Goal: Task Accomplishment & Management: Complete application form

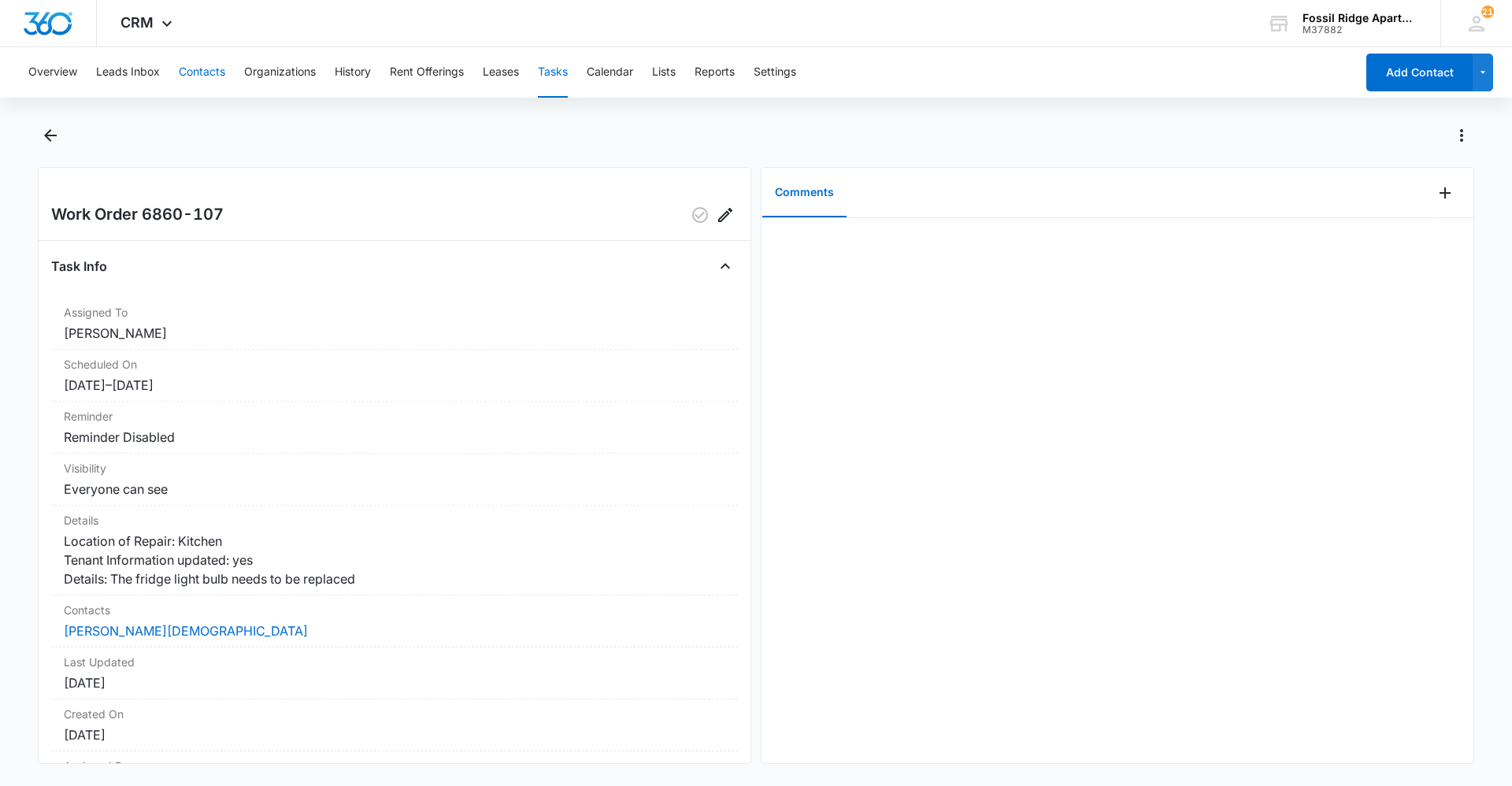
click at [198, 74] on button "Contacts" at bounding box center [202, 72] width 47 height 51
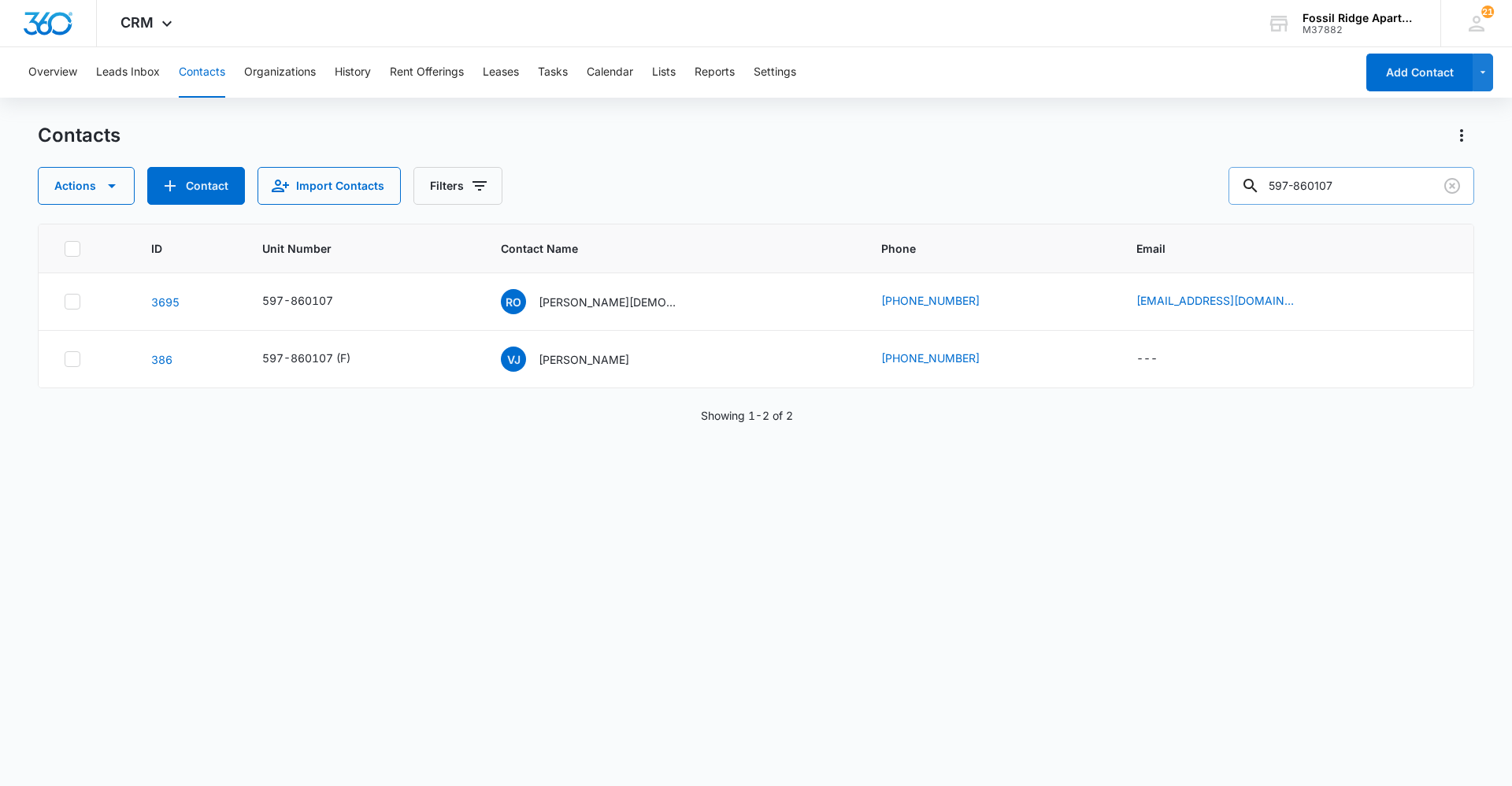
click at [1327, 194] on input "597-860107" at bounding box center [1352, 185] width 246 height 37
drag, startPoint x: 1348, startPoint y: 189, endPoint x: 1173, endPoint y: 159, distance: 177.6
click at [1173, 159] on div "Contacts Actions Contact Import Contacts Filters 597-860107" at bounding box center [756, 164] width 1436 height 82
type input "[DEMOGRAPHIC_DATA]"
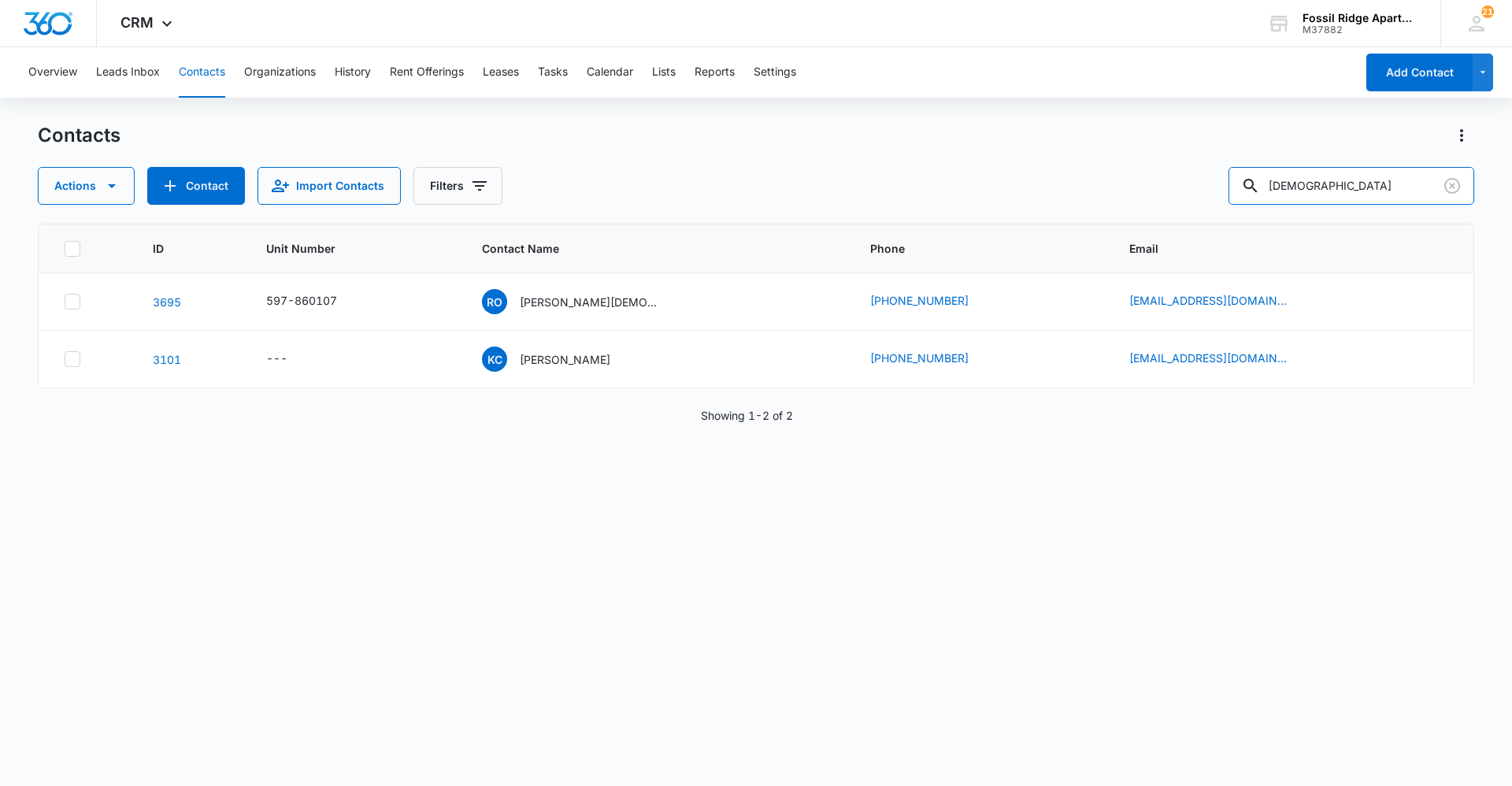
drag, startPoint x: 1317, startPoint y: 183, endPoint x: 991, endPoint y: 261, distance: 335.2
click at [1236, 188] on div "Actions Contact Import Contacts Filters church" at bounding box center [756, 185] width 1436 height 37
type input "[PERSON_NAME]"
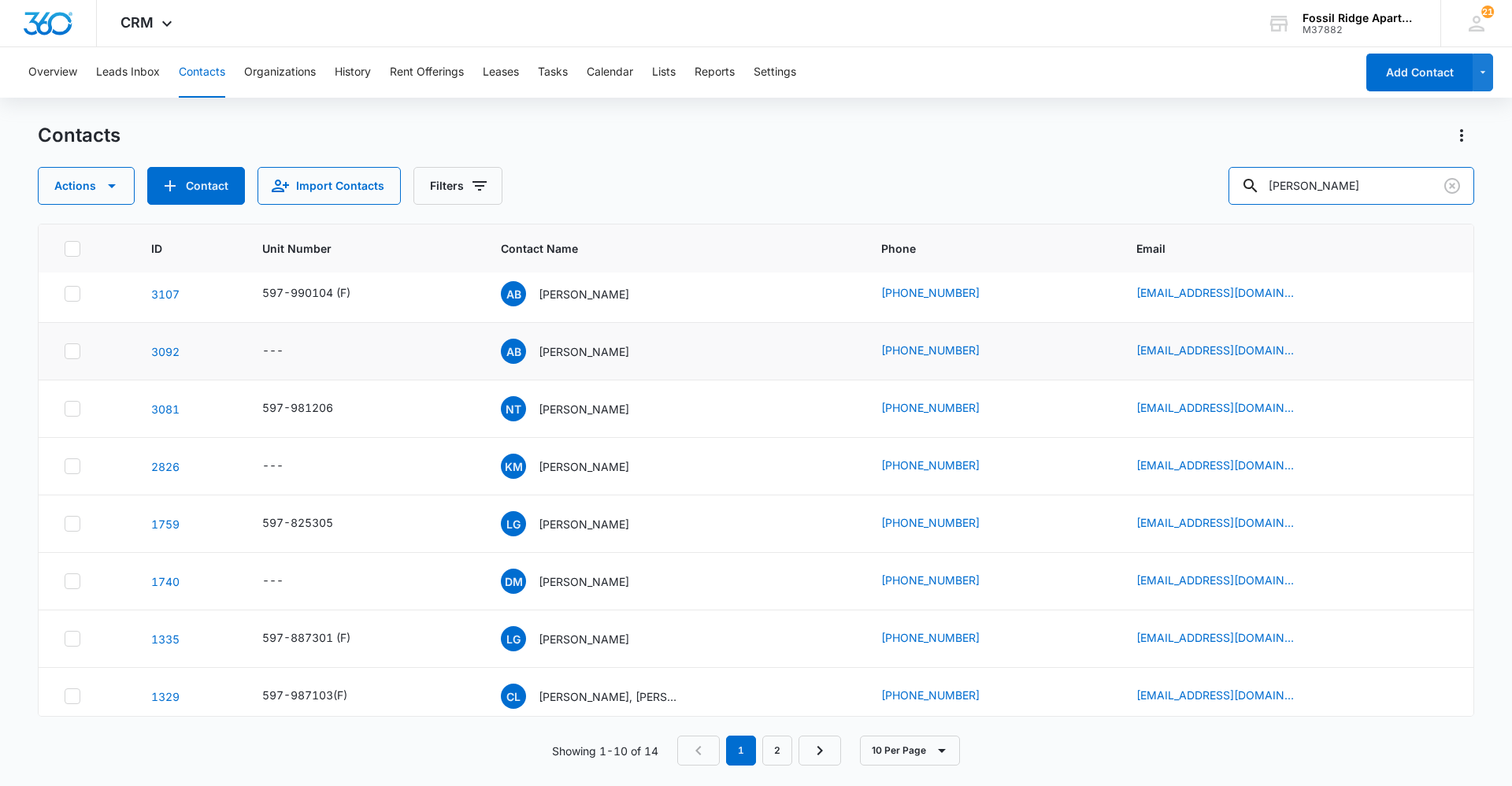
scroll to position [131, 0]
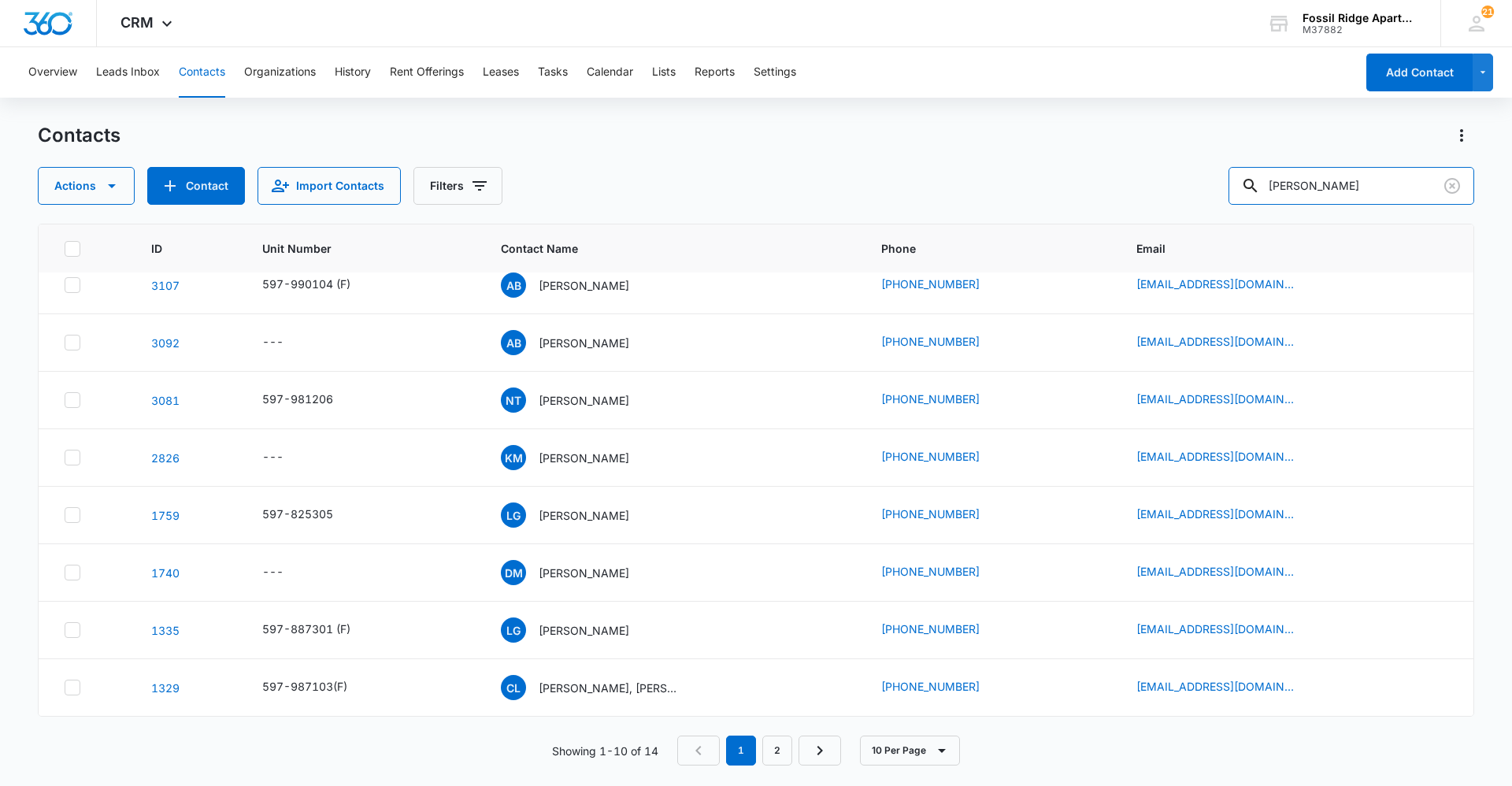
drag, startPoint x: 1338, startPoint y: 173, endPoint x: 1160, endPoint y: 156, distance: 178.8
click at [1160, 156] on div "Contacts Actions Contact Import Contacts Filters [PERSON_NAME]" at bounding box center [756, 164] width 1436 height 82
type input "[PERSON_NAME]"
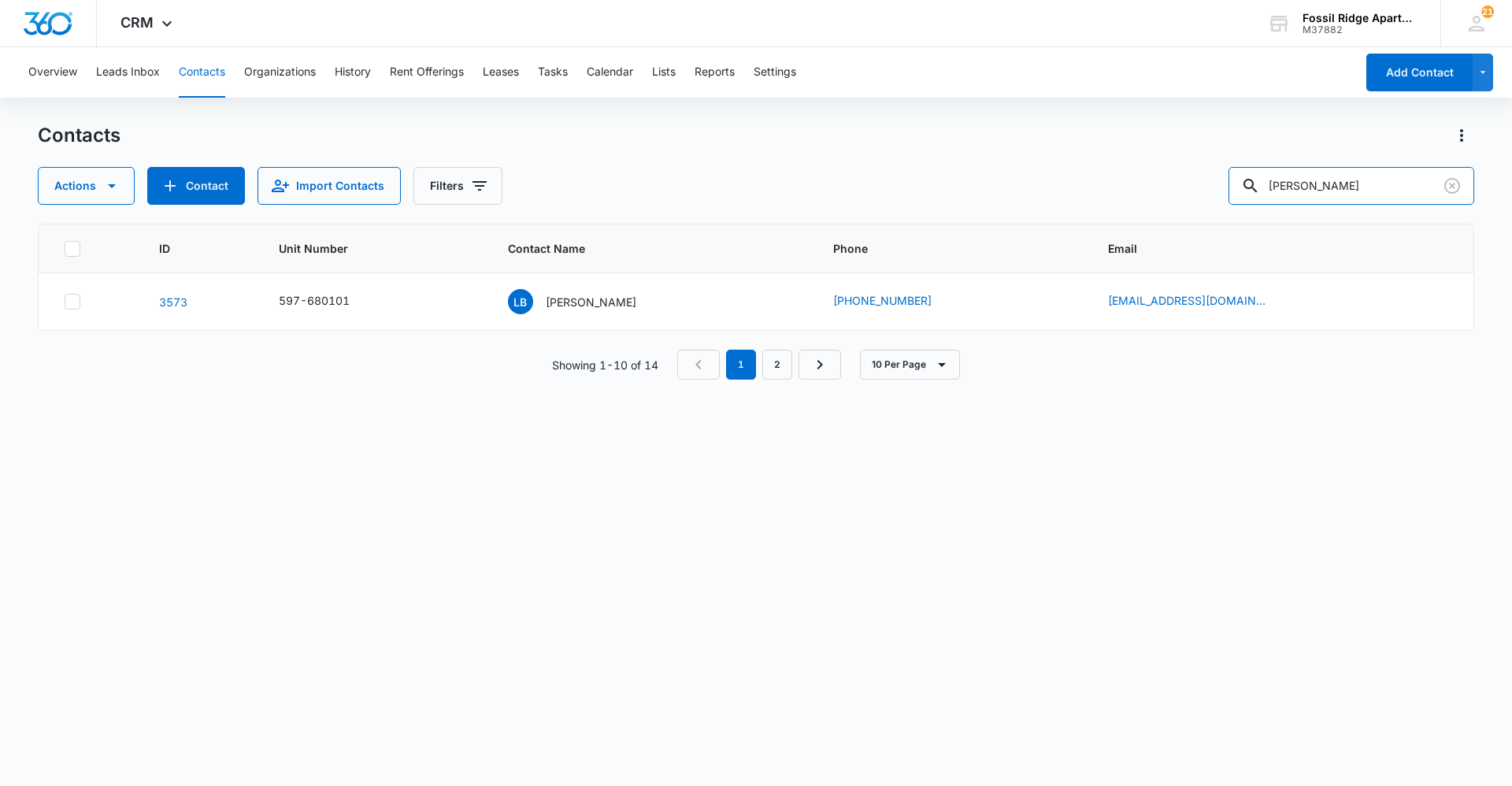
scroll to position [0, 0]
click at [870, 305] on link "[PHONE_NUMBER]" at bounding box center [883, 301] width 98 height 17
click at [534, 309] on span "LB" at bounding box center [520, 302] width 25 height 25
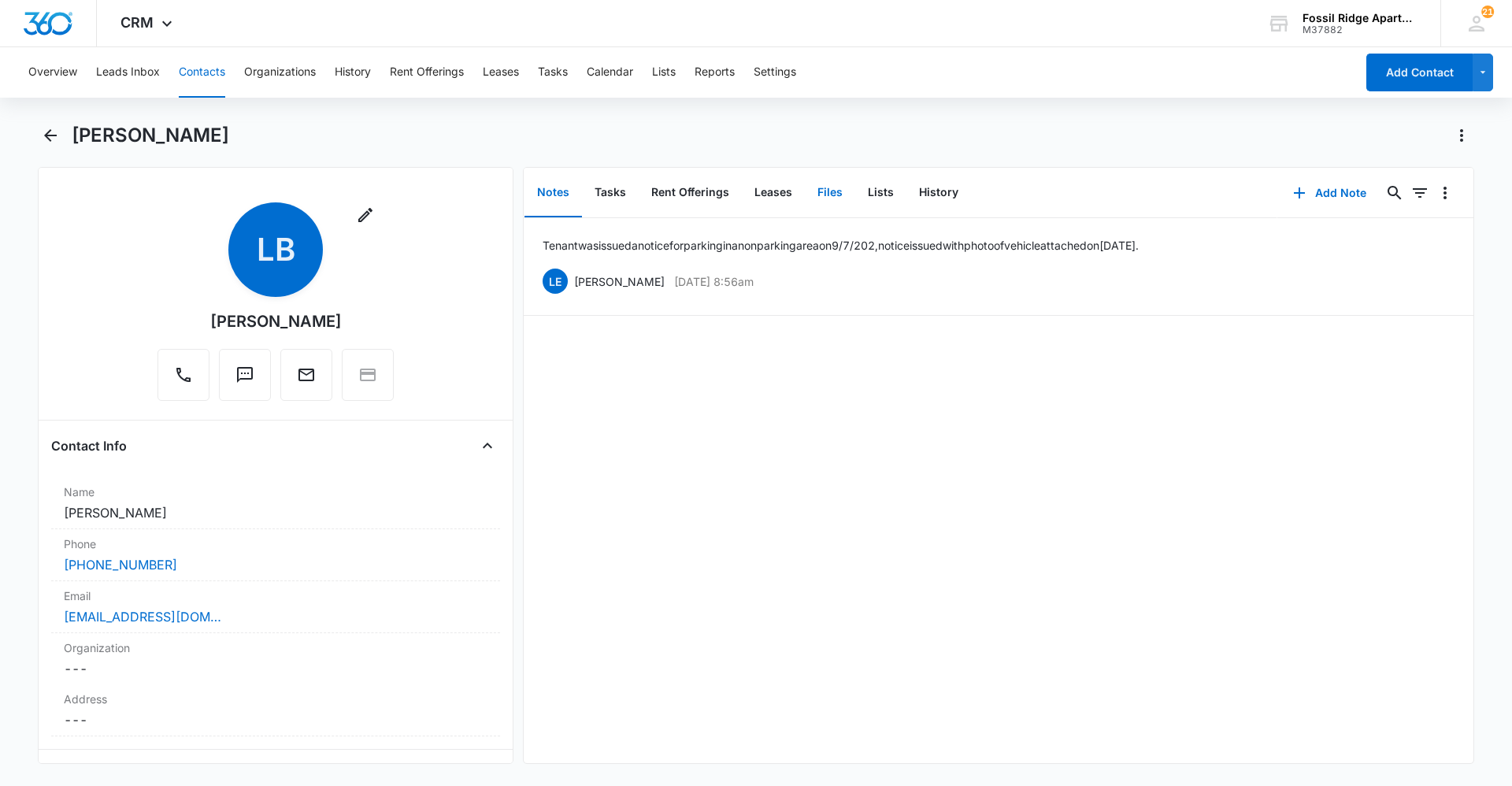
click at [821, 191] on button "Files" at bounding box center [830, 193] width 51 height 49
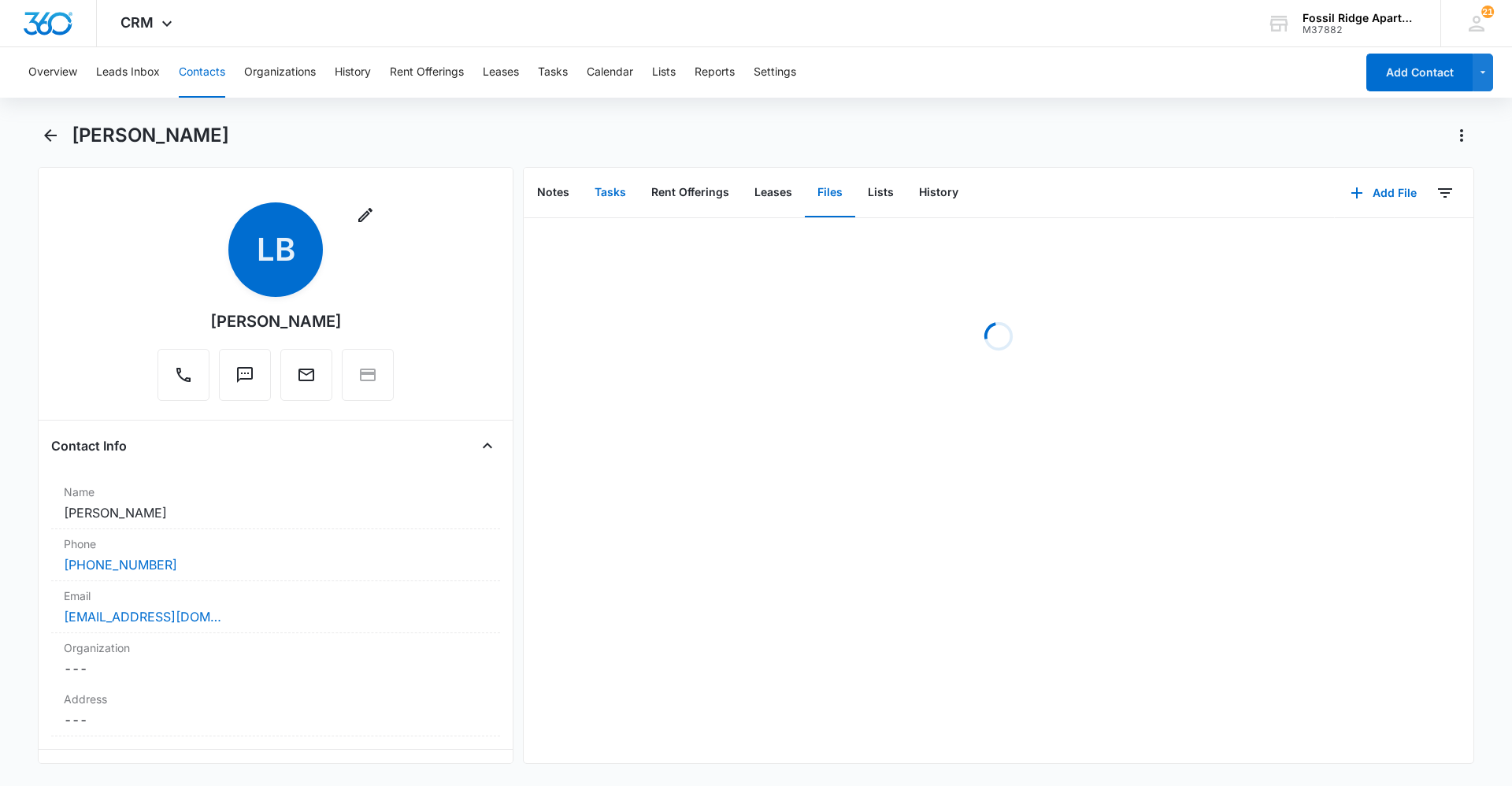
drag, startPoint x: 602, startPoint y: 225, endPoint x: 613, endPoint y: 205, distance: 22.8
click at [602, 224] on div "Loading" at bounding box center [998, 336] width 950 height 236
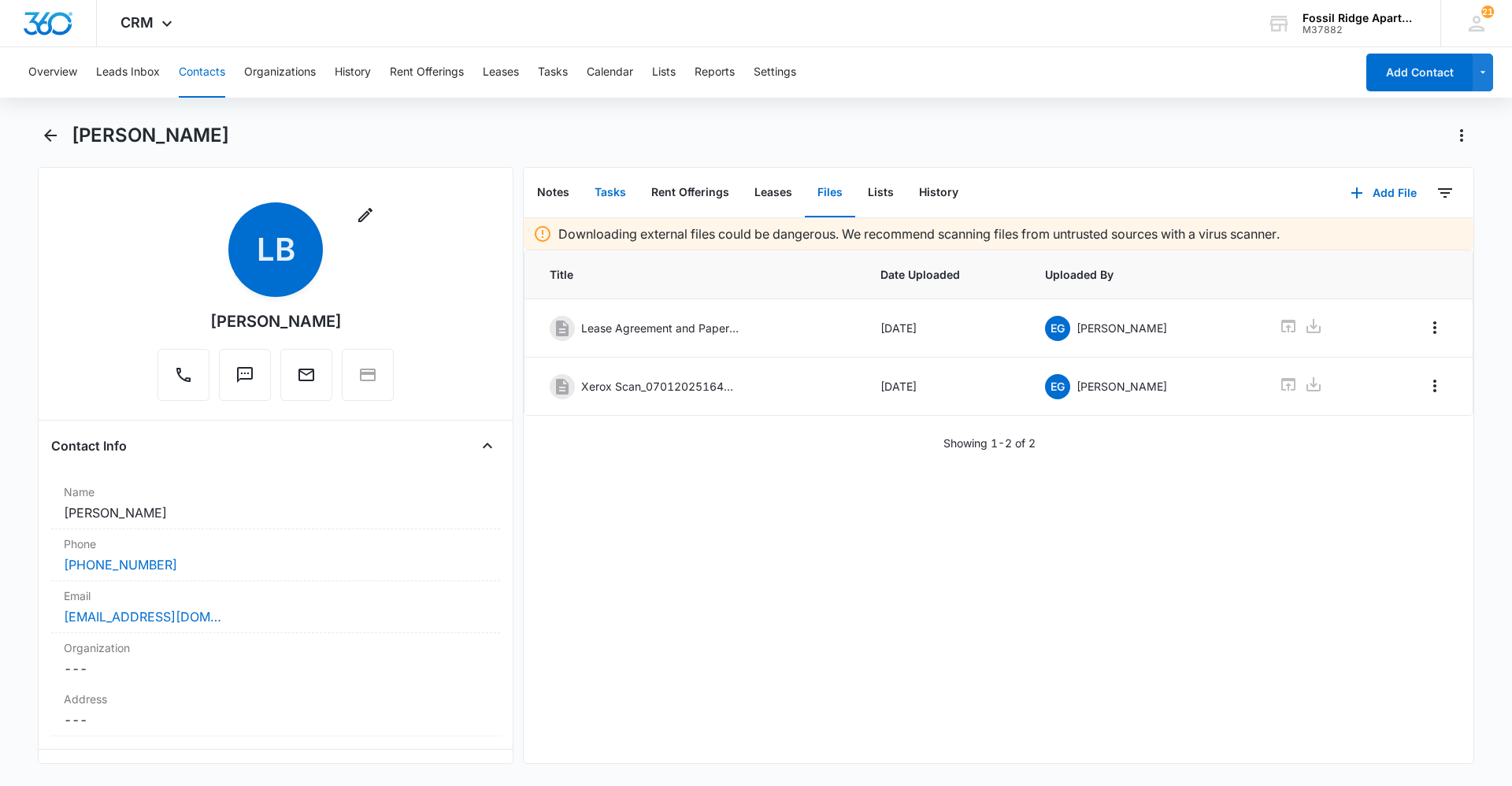
click at [620, 194] on button "Tasks" at bounding box center [610, 193] width 57 height 49
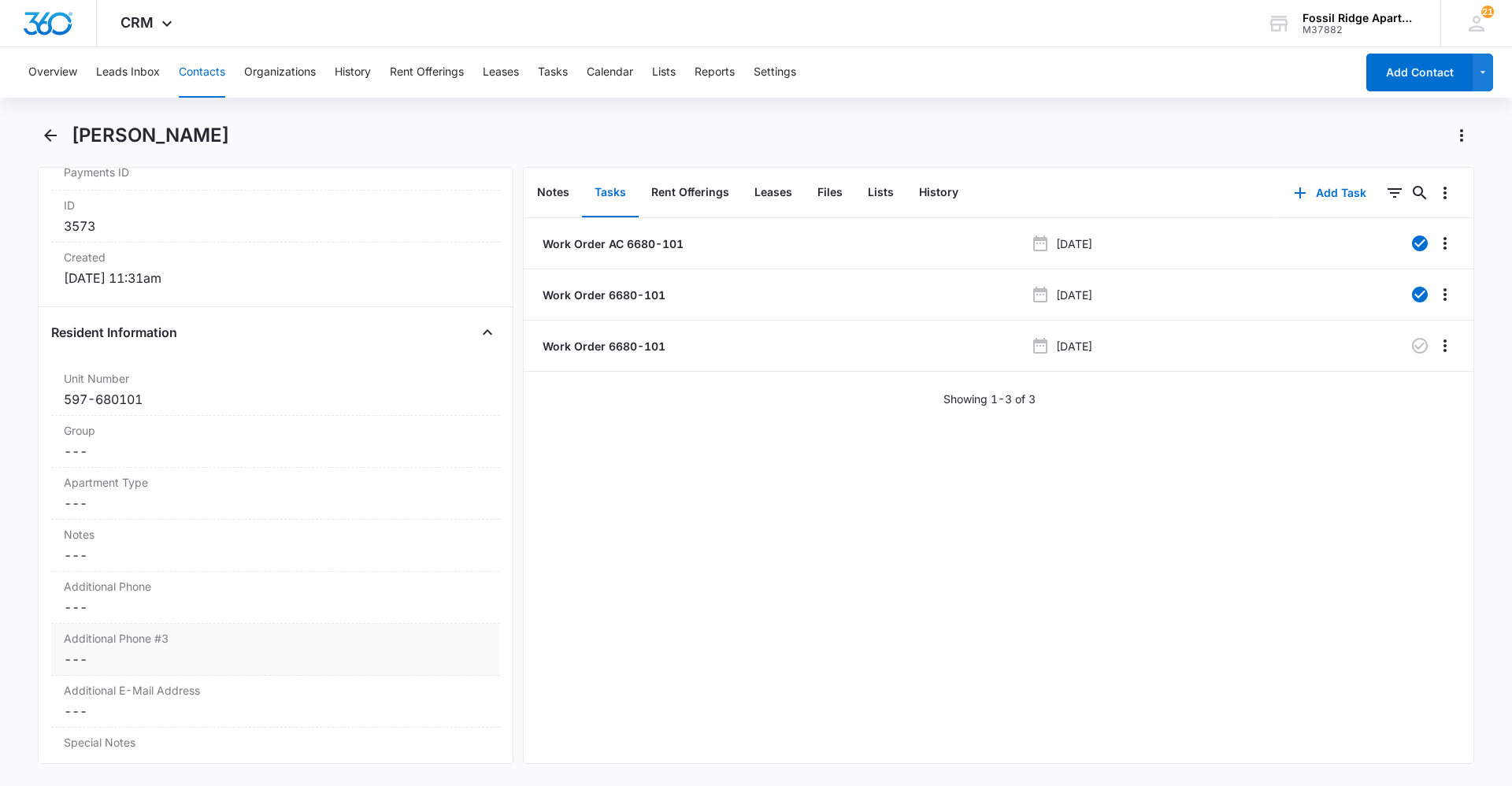
scroll to position [1024, 0]
click at [633, 350] on p "Work Order 6680-101" at bounding box center [603, 346] width 126 height 17
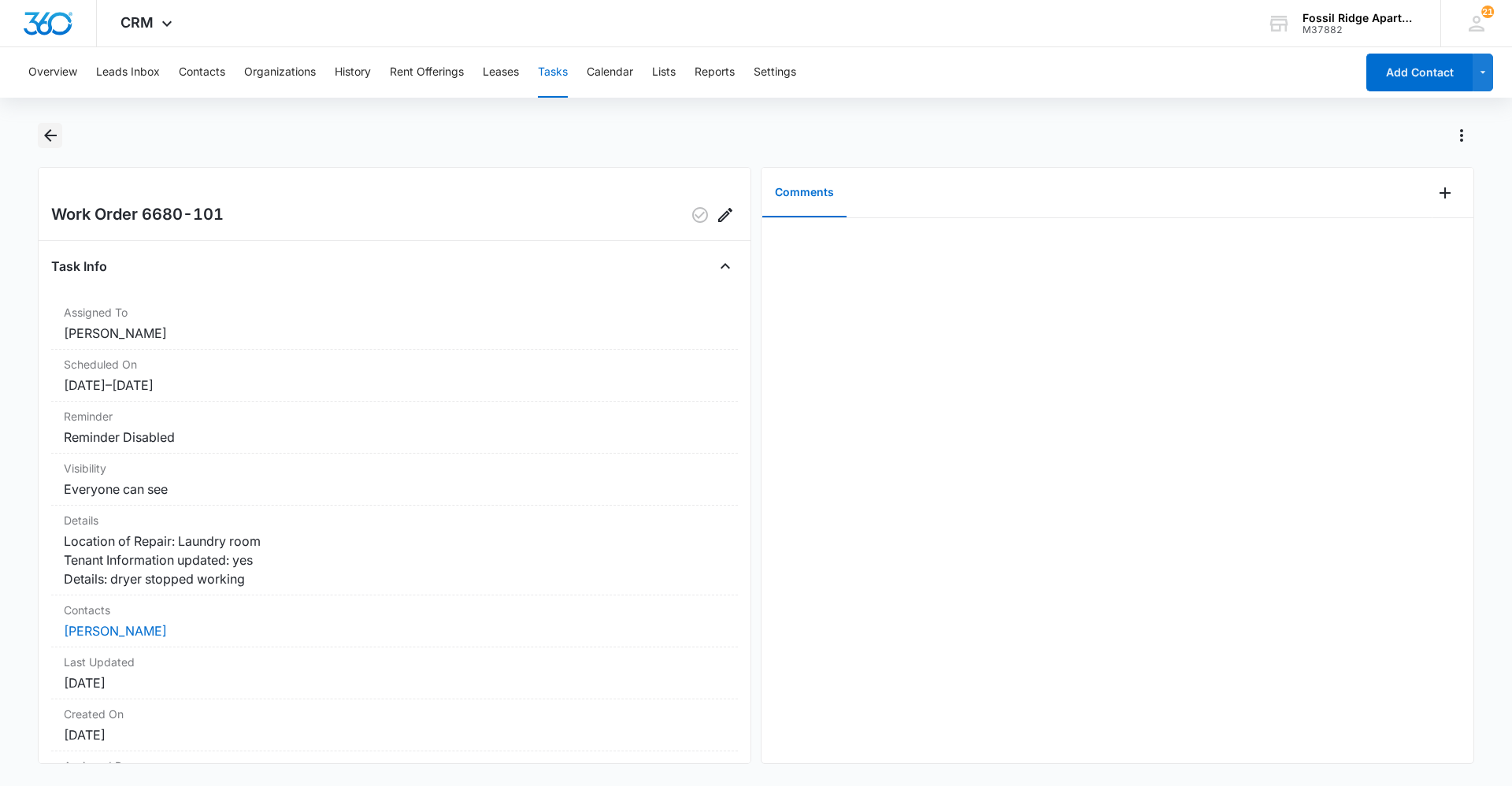
click at [59, 136] on icon "Back" at bounding box center [50, 135] width 19 height 19
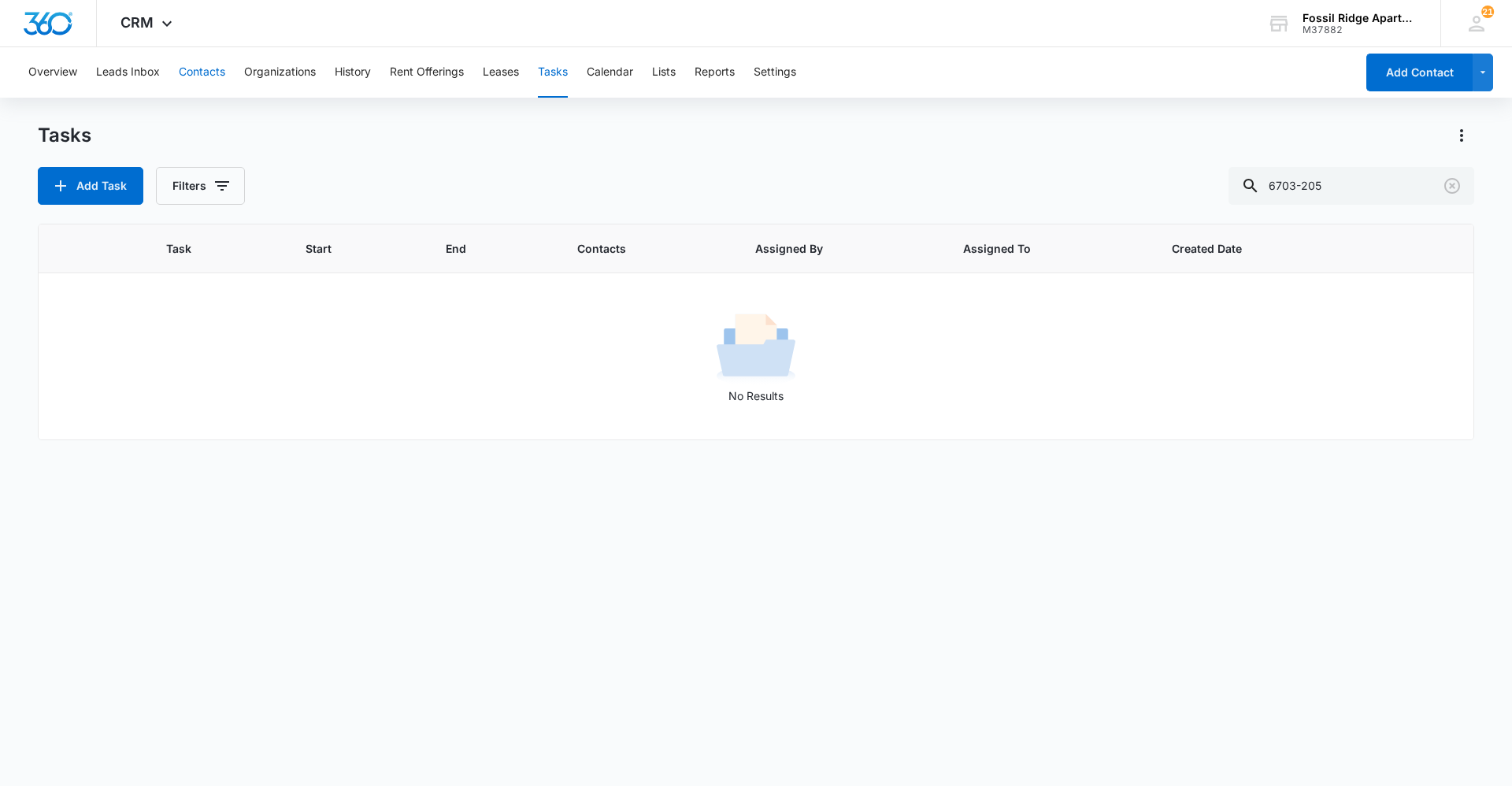
click at [221, 70] on button "Contacts" at bounding box center [202, 72] width 47 height 51
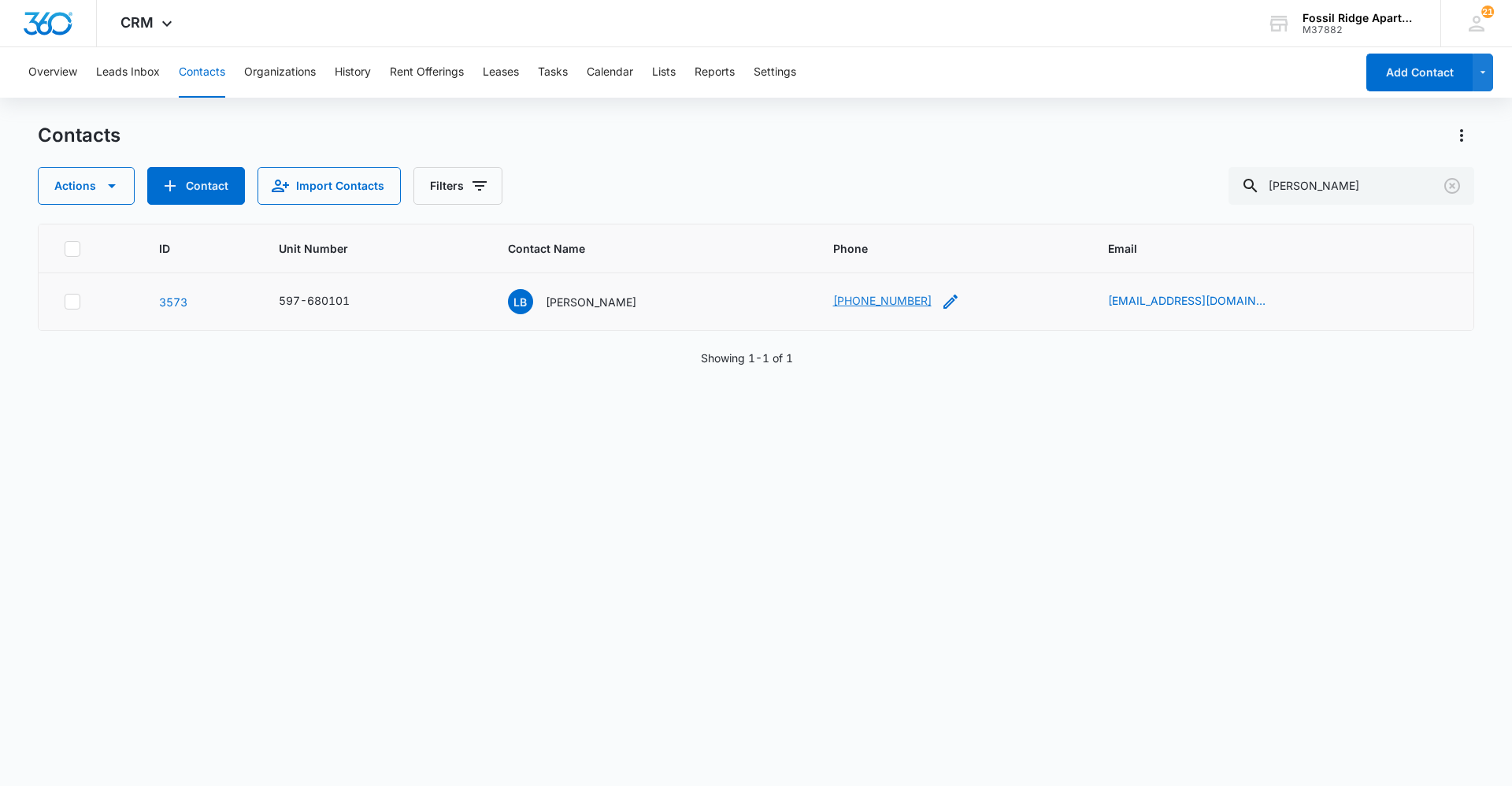
click at [854, 301] on link "[PHONE_NUMBER]" at bounding box center [883, 301] width 98 height 17
click at [397, 512] on div "ID Unit Number Contact Name Phone Email [PHONE_NUMBER] LB [PERSON_NAME] [PHONE_…" at bounding box center [756, 494] width 1436 height 542
click at [570, 301] on div "LB [PERSON_NAME]" at bounding box center [572, 302] width 128 height 25
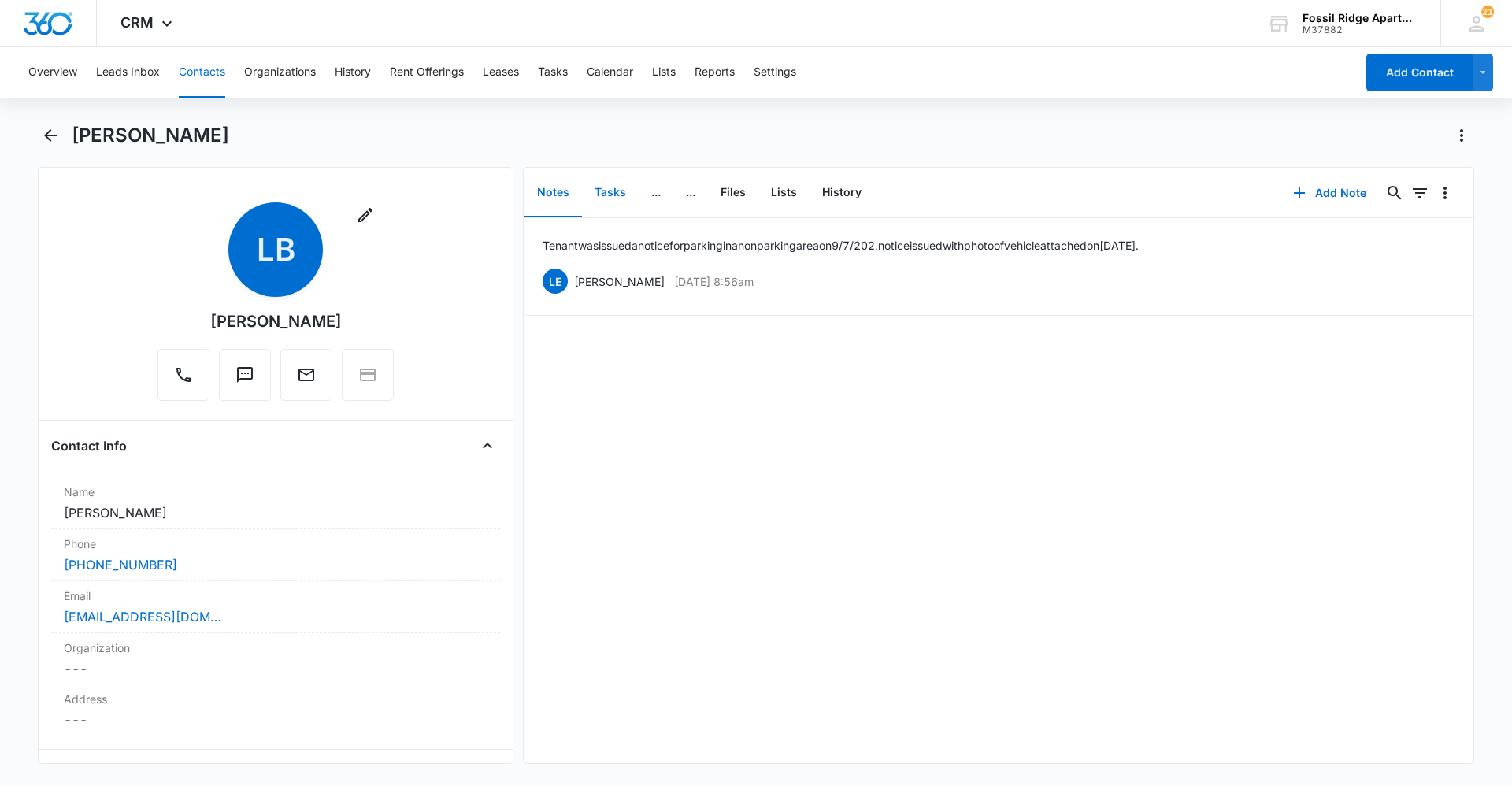
click at [616, 192] on button "Tasks" at bounding box center [610, 193] width 57 height 49
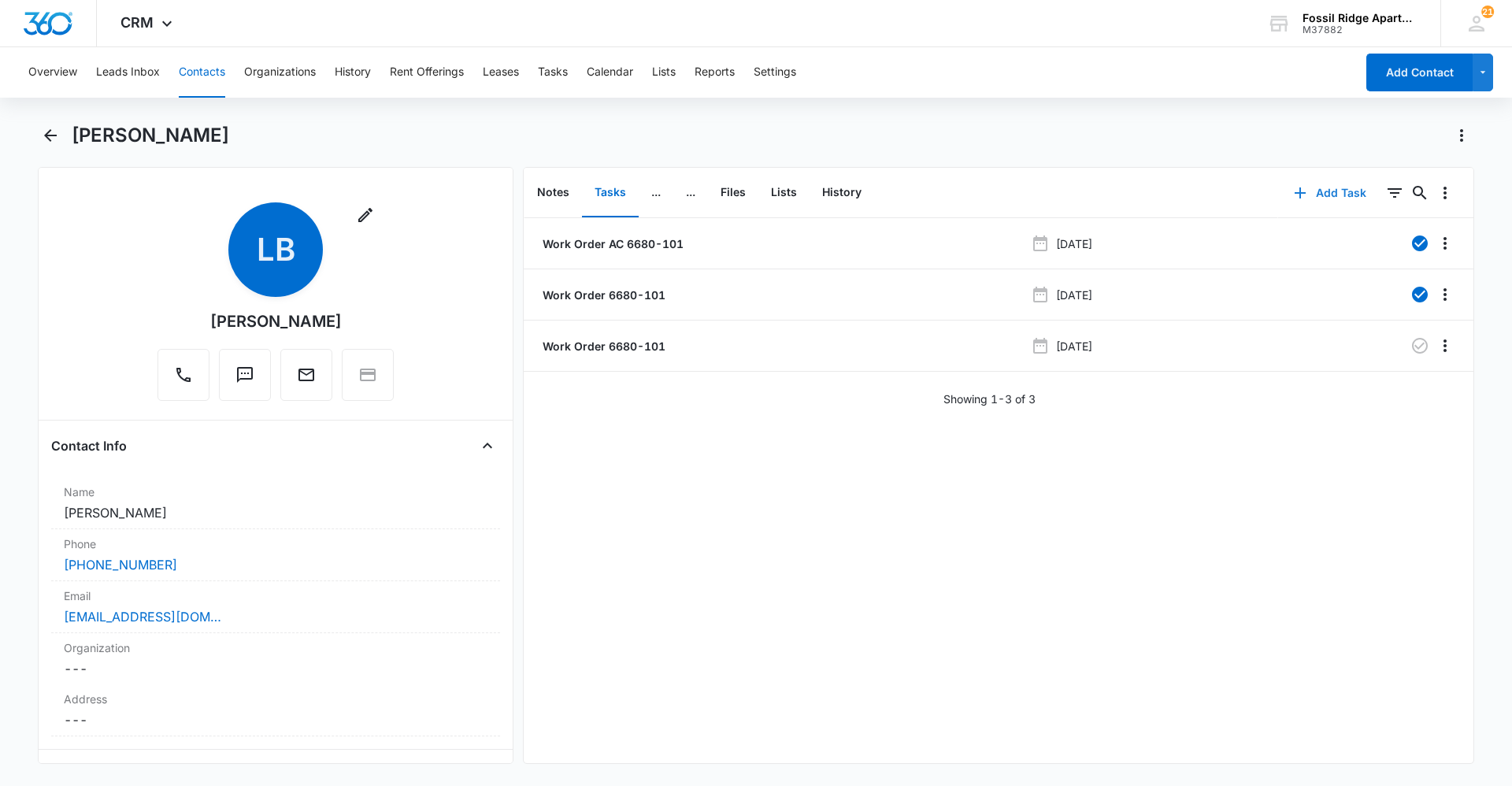
click at [1327, 193] on button "Add Task" at bounding box center [1330, 192] width 104 height 37
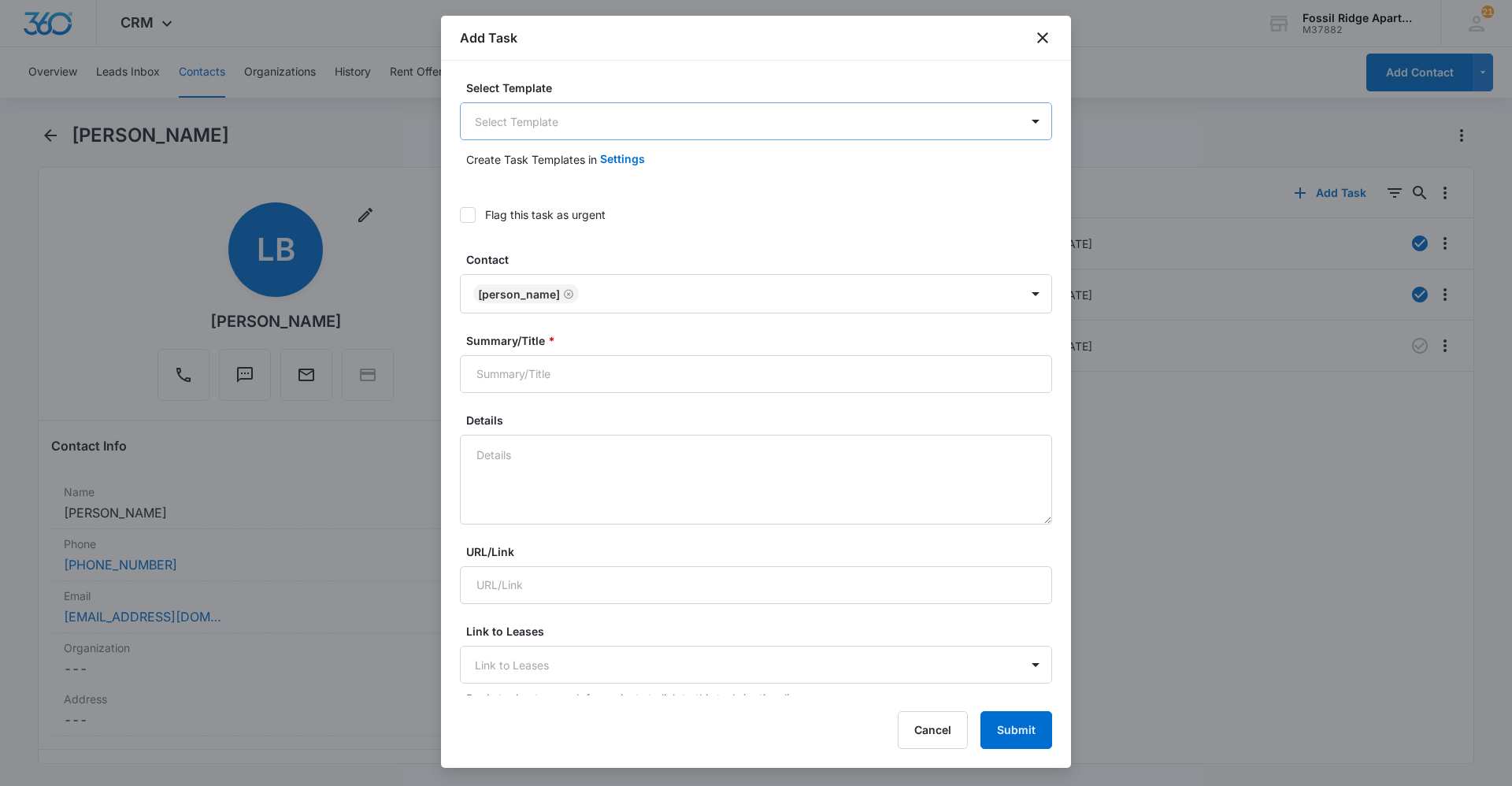
click at [771, 113] on body "CRM Apps Reputation Websites Forms CRM Email Social Content Ads Intelligence Fi…" at bounding box center [756, 393] width 1512 height 786
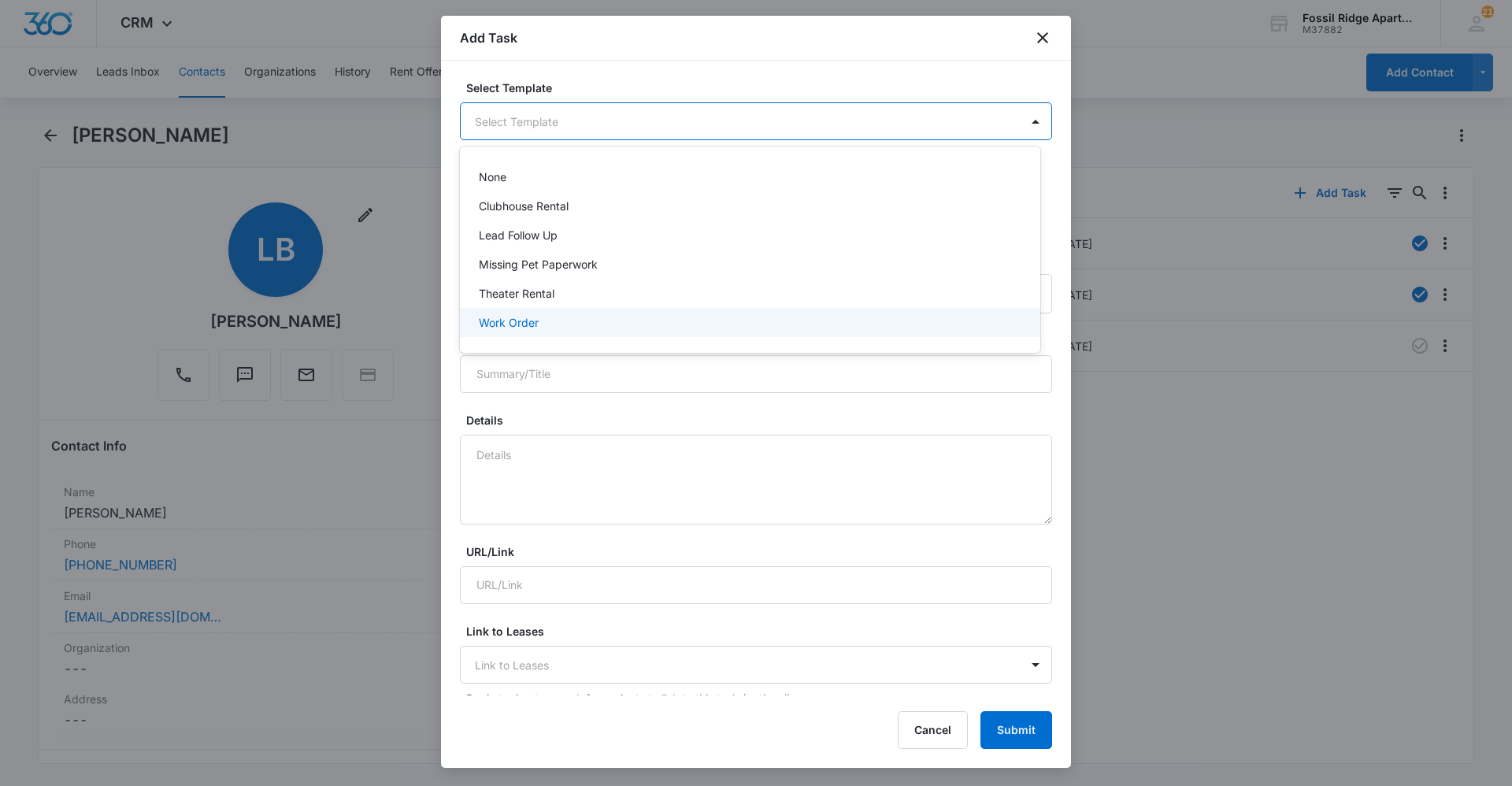
click at [601, 324] on div "Work Order" at bounding box center [748, 322] width 539 height 17
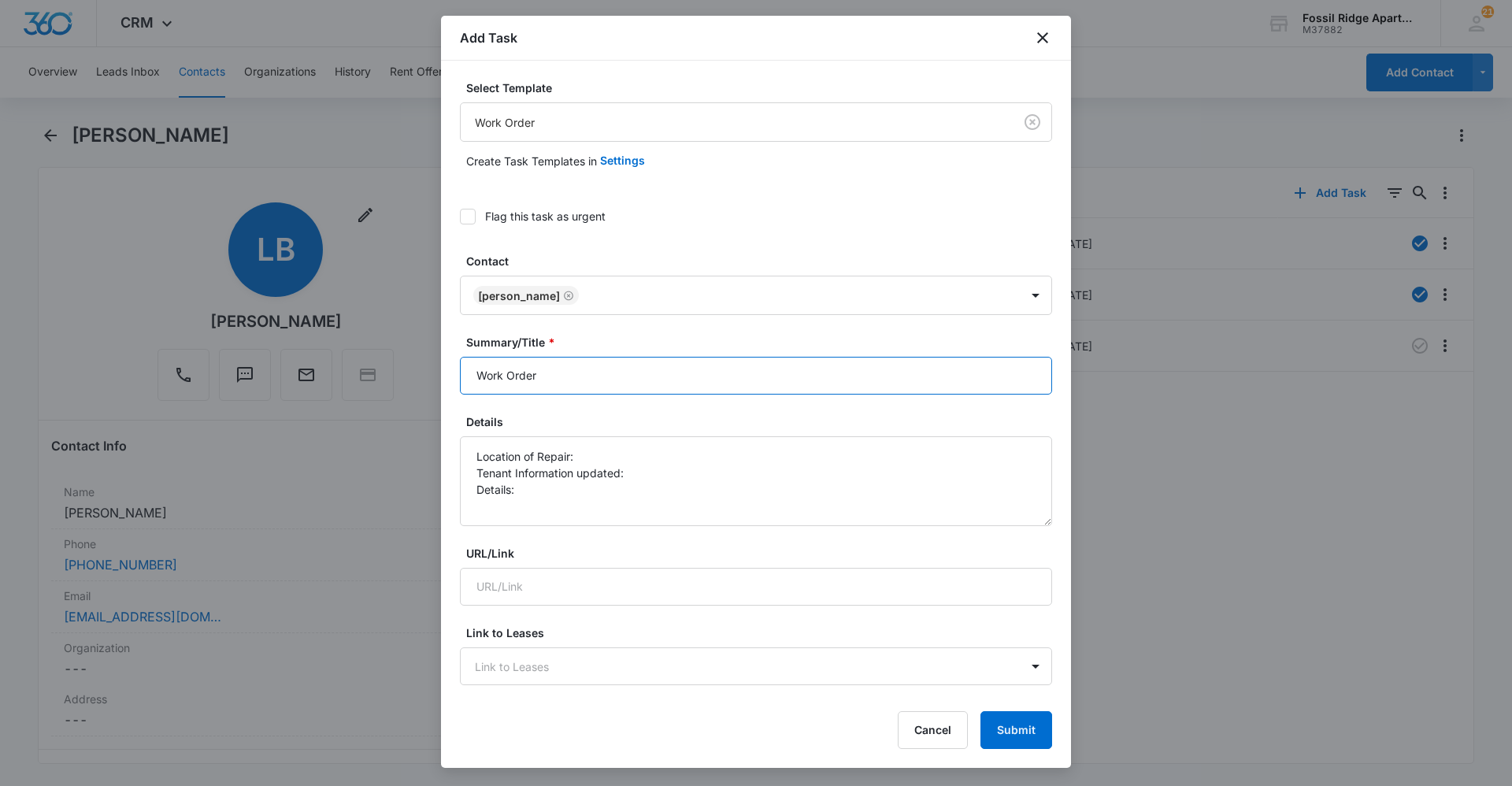
click at [597, 361] on input "Work Order" at bounding box center [756, 375] width 593 height 37
type input "Work Order 6680-101"
click at [593, 455] on textarea "Location of Repair: Tenant Information updated: Details:" at bounding box center [756, 481] width 593 height 90
type textarea "Location of Repair: K Tenant Information updated: Details:"
type input "i"
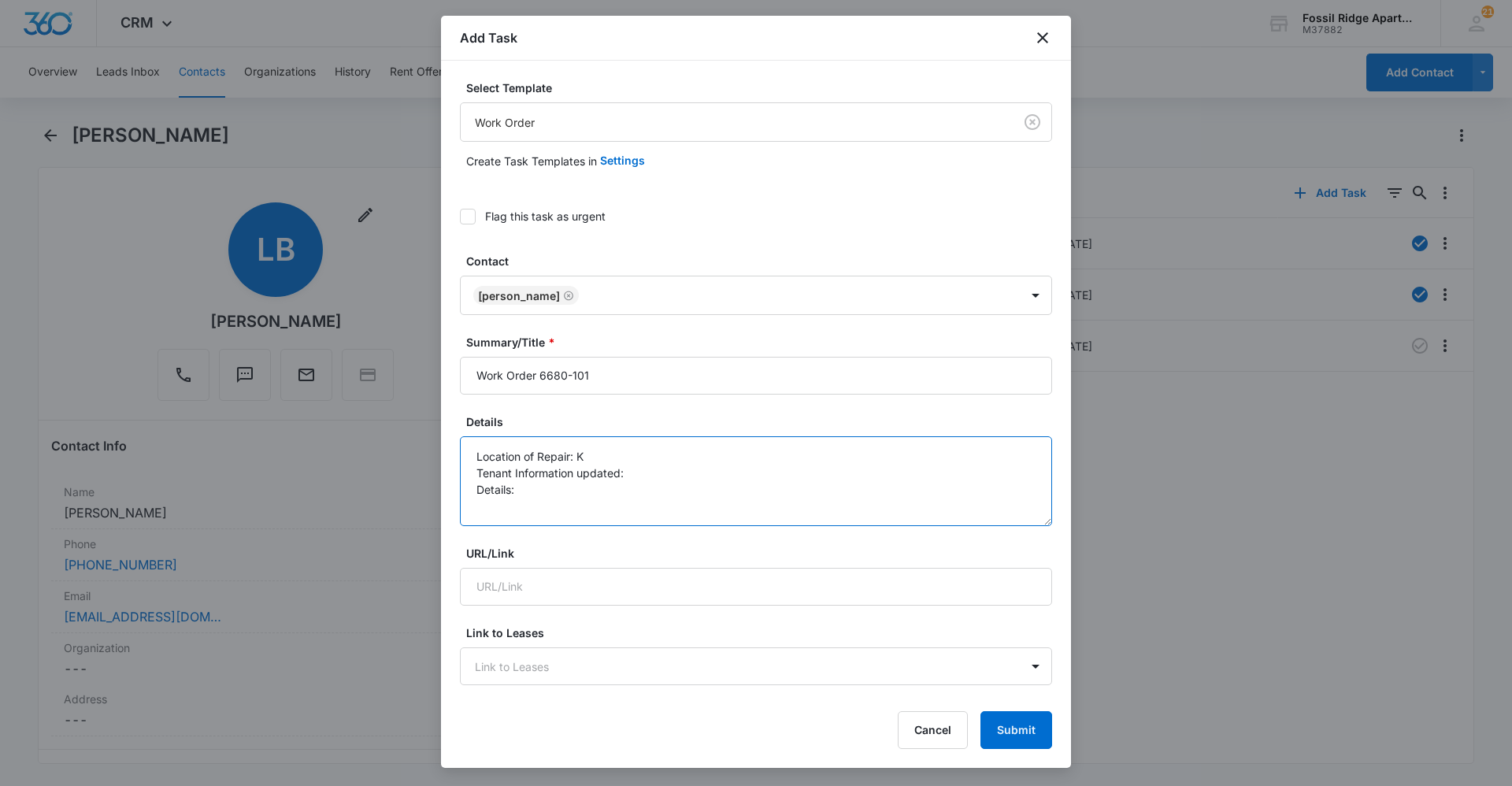
click at [597, 449] on textarea "Location of Repair: K Tenant Information updated: Details:" at bounding box center [756, 481] width 593 height 90
click at [645, 479] on textarea "Location of Repair: Kitchen Sink Tenant Information updated: Details:" at bounding box center [756, 481] width 593 height 90
click at [550, 510] on textarea "Location of Repair: Kitchen Sink Tenant Information updated: yes Details:" at bounding box center [756, 481] width 593 height 90
click at [553, 491] on textarea "Location of Repair: Kitchen Sink Tenant Information updated: yes Details:" at bounding box center [756, 481] width 593 height 90
click at [580, 488] on textarea "Location of Repair: Kitchen Sink Tenant Information updated: yes Details: Kitch…" at bounding box center [756, 481] width 593 height 90
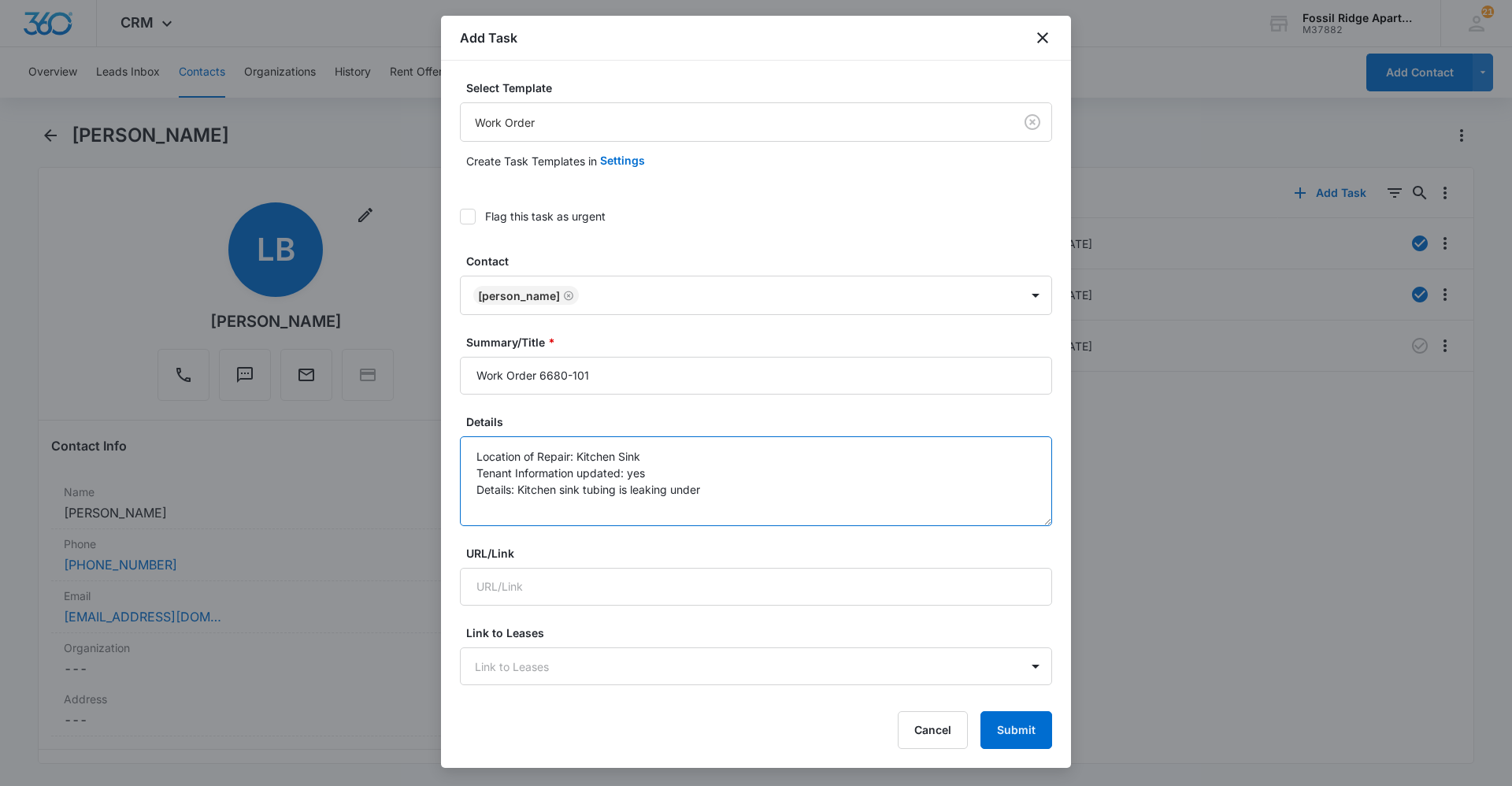
click at [759, 492] on textarea "Location of Repair: Kitchen Sink Tenant Information updated: yes Details: Kitch…" at bounding box center [756, 481] width 593 height 90
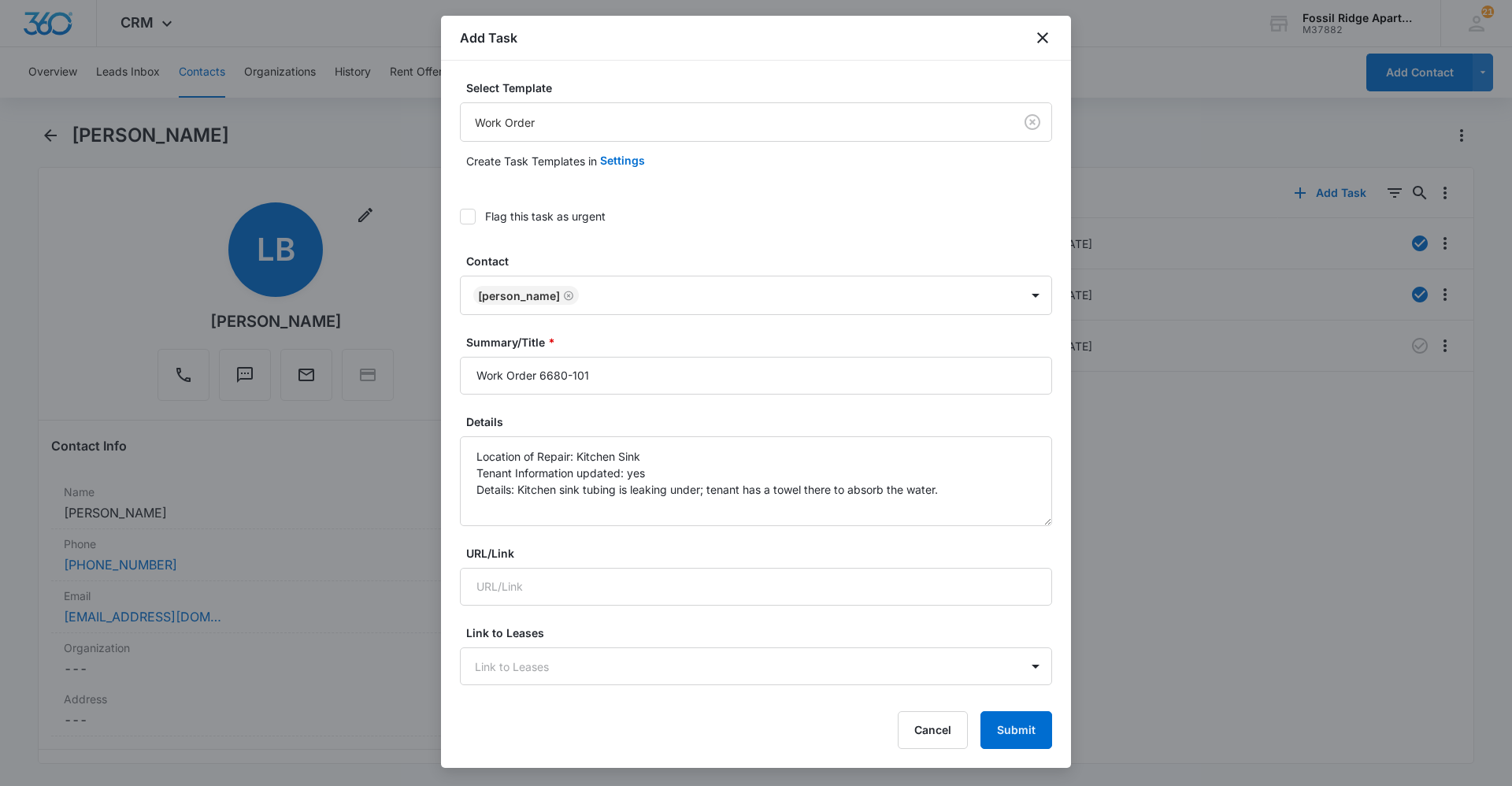
click at [473, 217] on icon at bounding box center [467, 216] width 14 height 14
click at [460, 217] on input "Flag this task as urgent" at bounding box center [460, 217] width 0 height 0
click at [616, 490] on textarea "Location of Repair: Kitchen Sink Tenant Information updated: yes Details: Kitch…" at bounding box center [756, 481] width 593 height 90
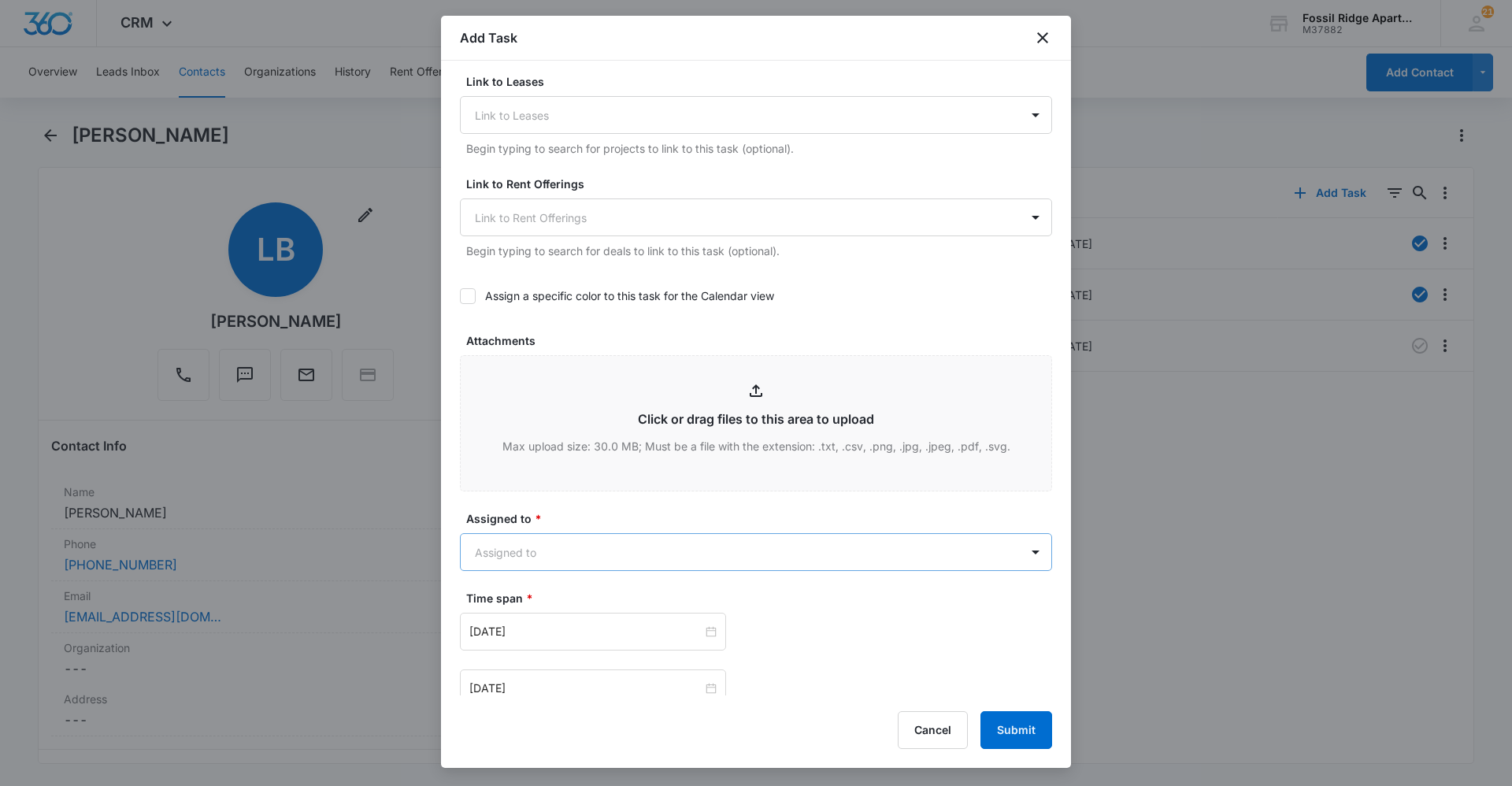
scroll to position [630, 0]
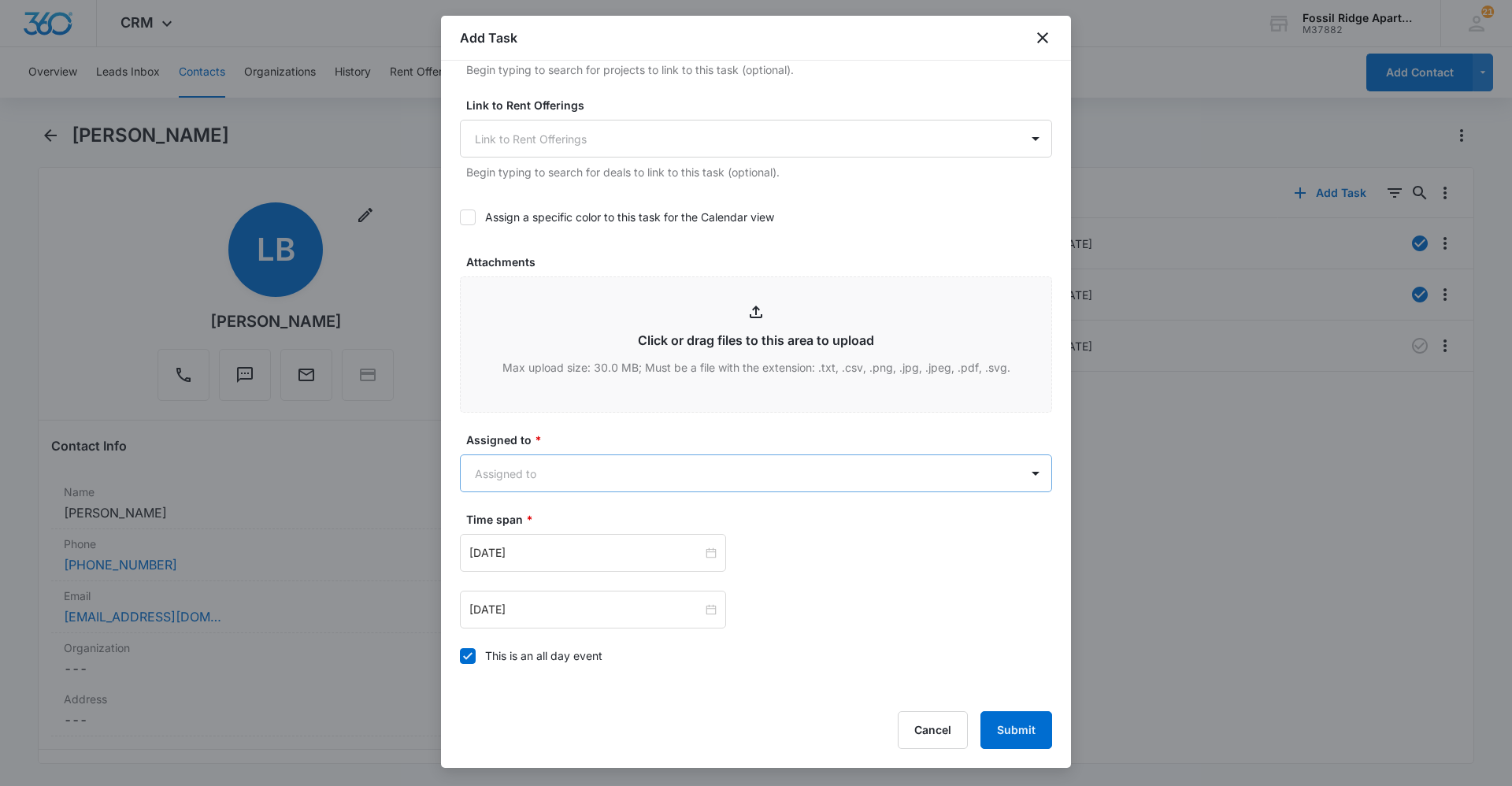
type textarea "Location of Repair: Kitchen Sink Tenant Information updated: yes Details: Kitch…"
click at [739, 471] on body "CRM Apps Reputation Websites Forms CRM Email Social Content Ads Intelligence Fi…" at bounding box center [756, 393] width 1512 height 786
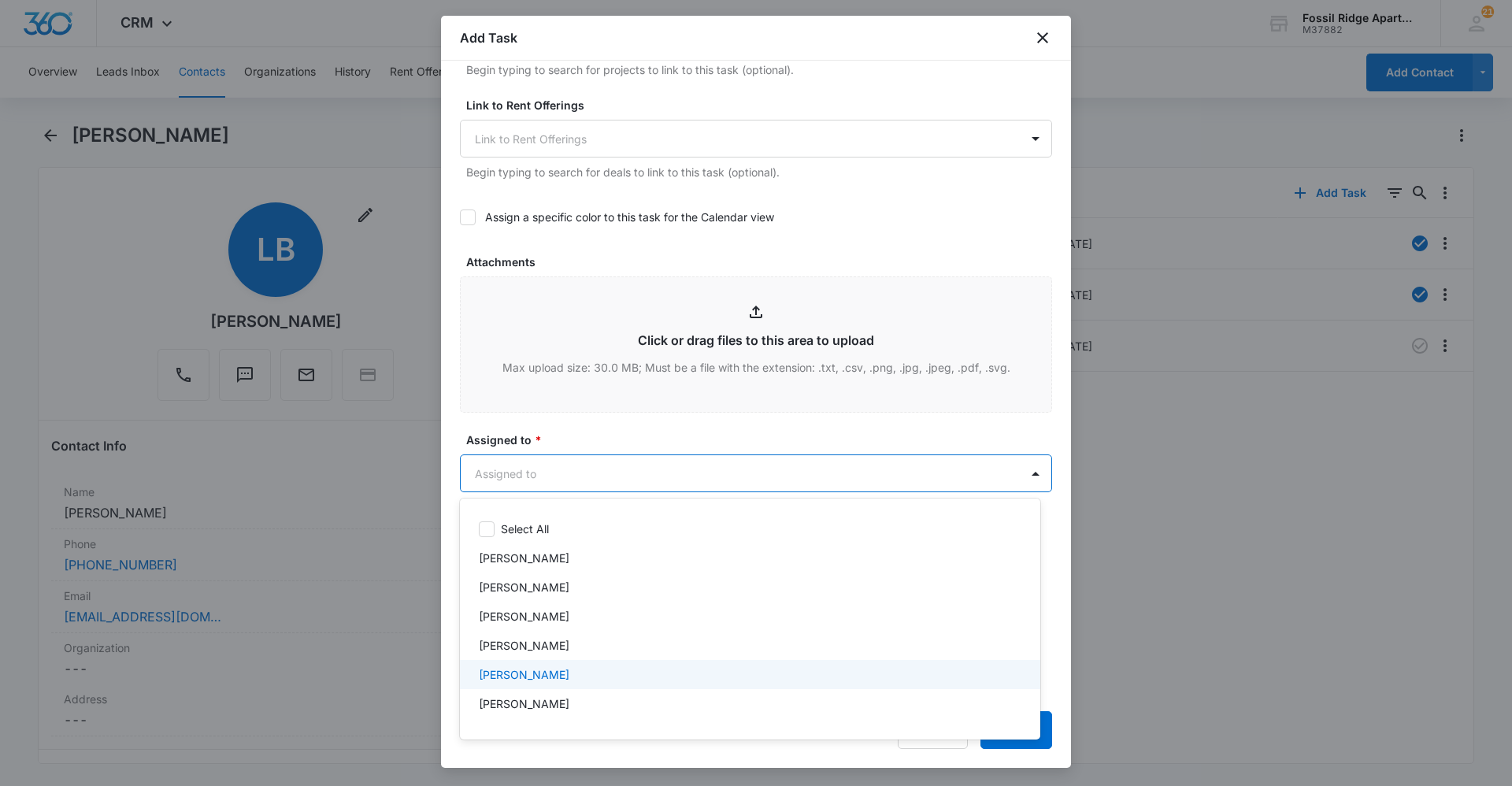
click at [591, 667] on div "[PERSON_NAME]" at bounding box center [748, 675] width 539 height 17
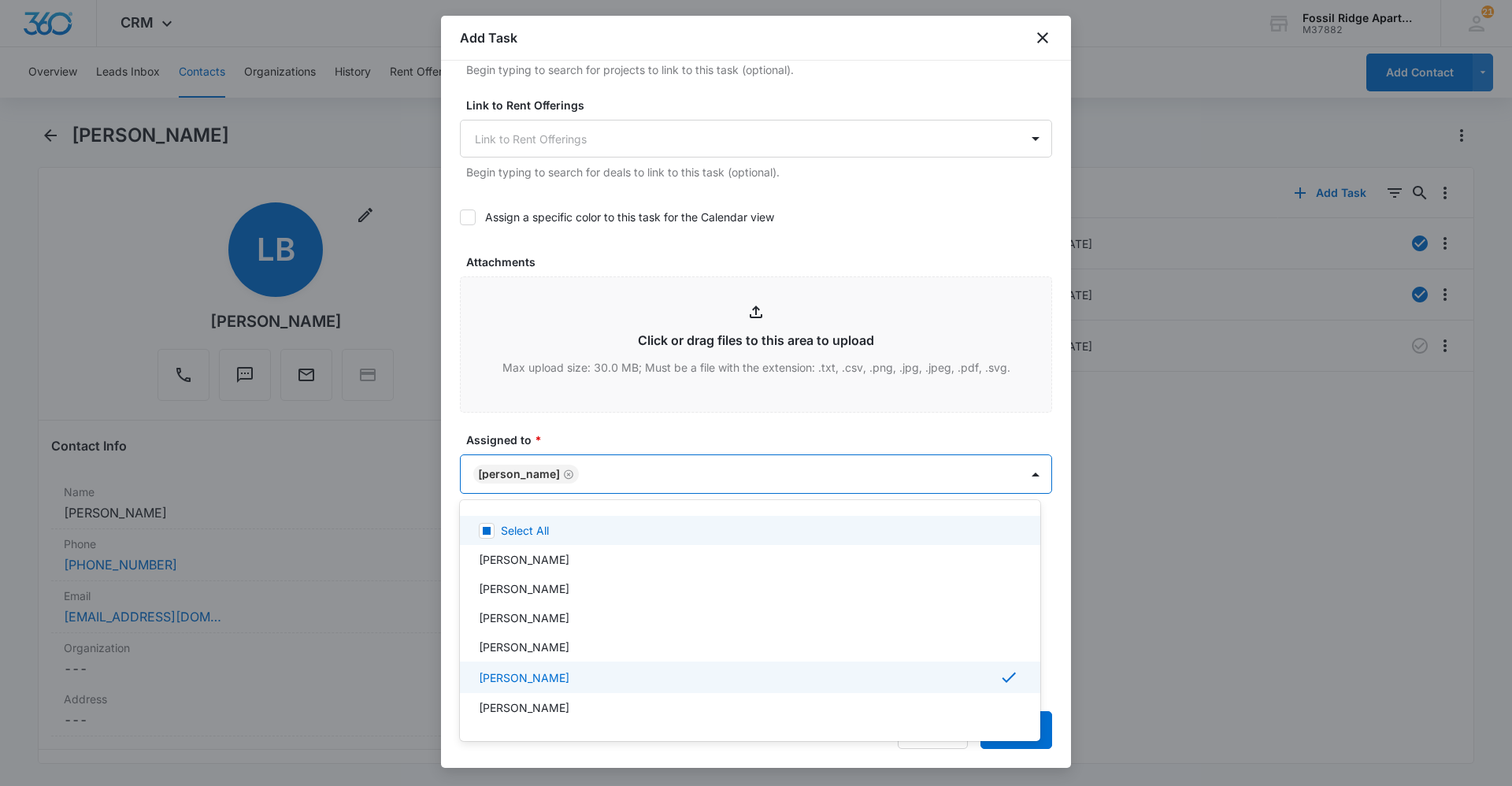
click at [923, 427] on div at bounding box center [756, 393] width 1512 height 786
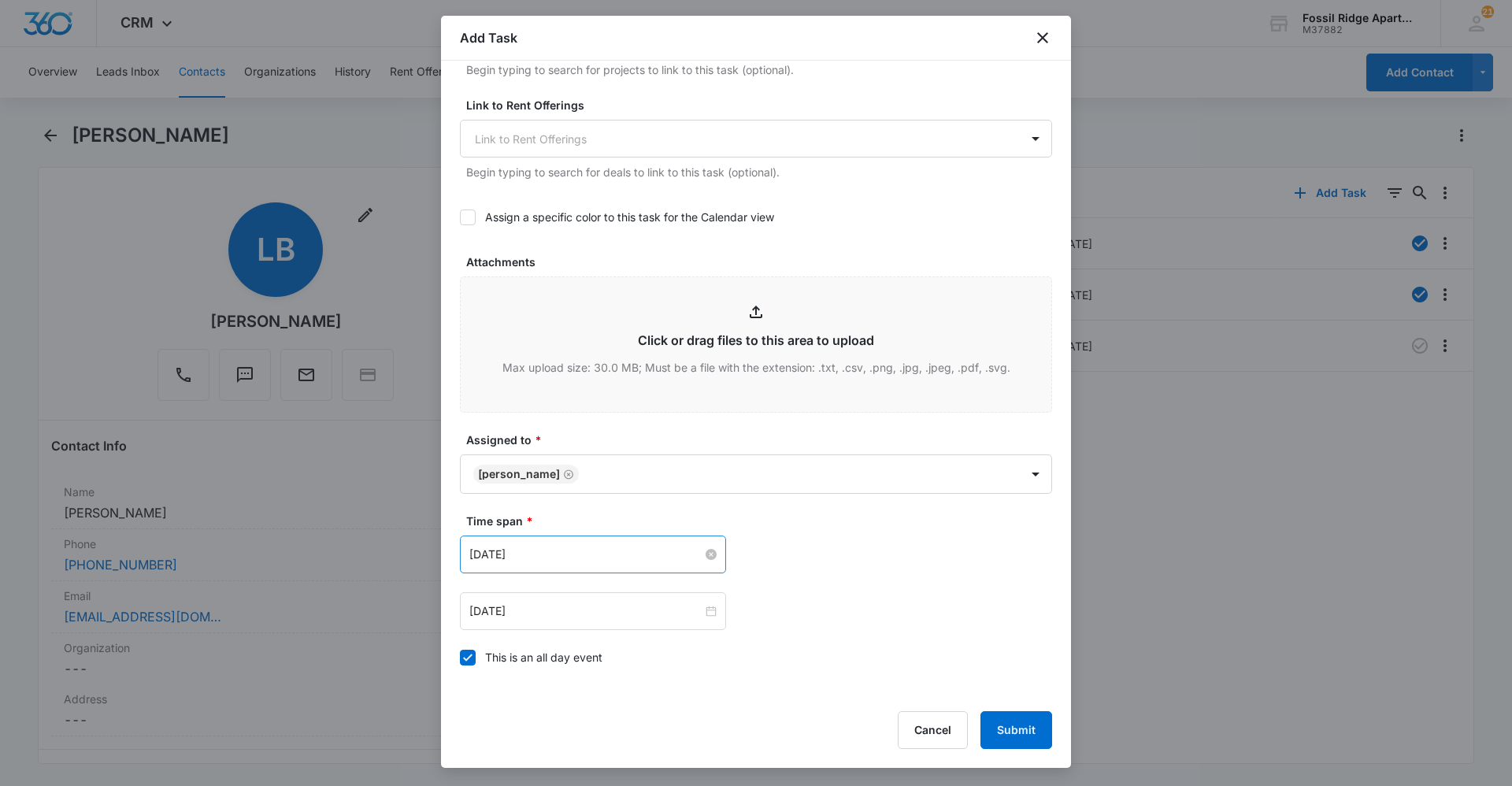
click at [667, 562] on input "[DATE]" at bounding box center [586, 554] width 233 height 17
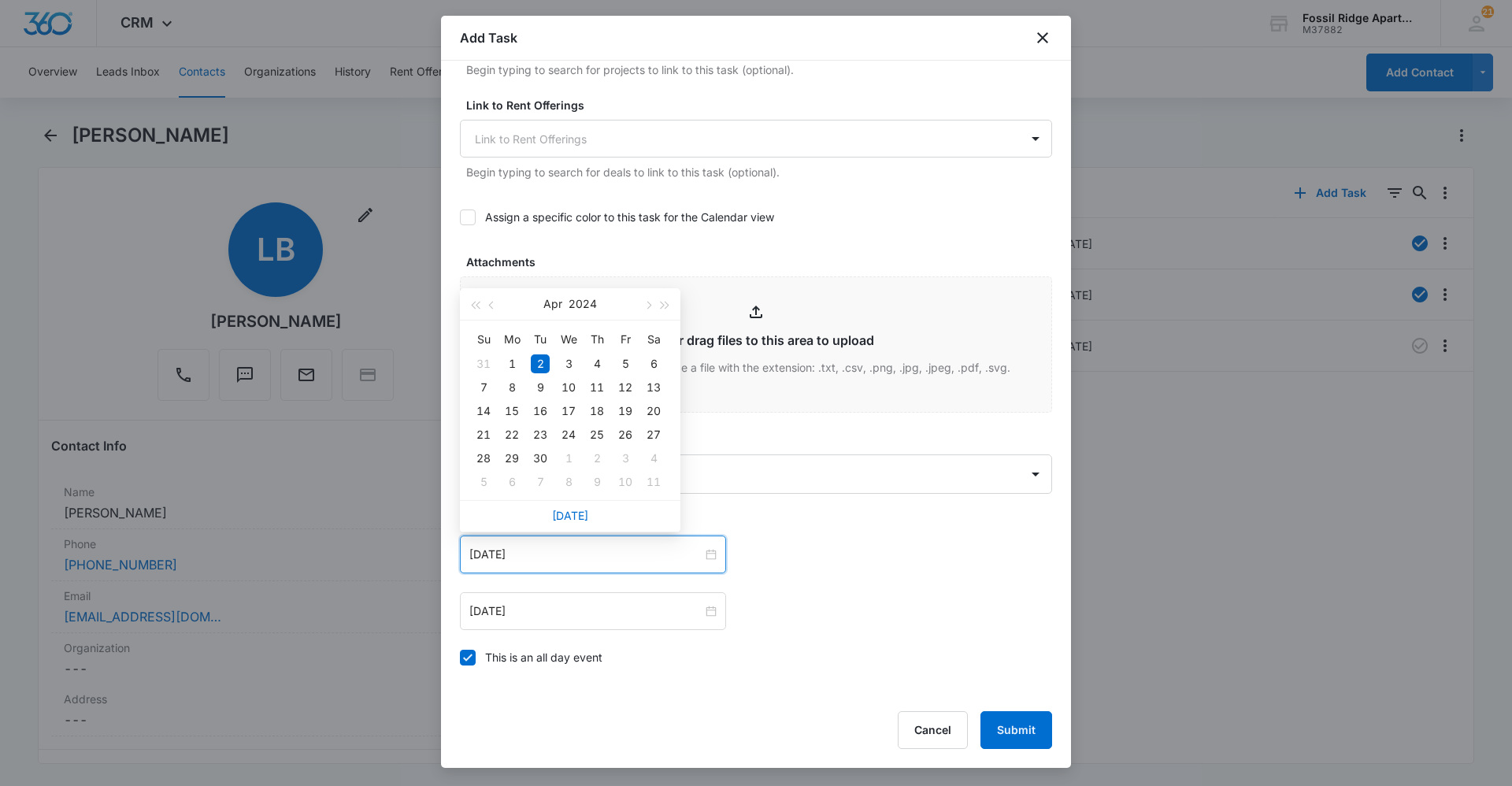
click at [562, 522] on div "[DATE]" at bounding box center [569, 516] width 220 height 32
click at [574, 511] on link "[DATE]" at bounding box center [570, 515] width 37 height 13
type input "[DATE]"
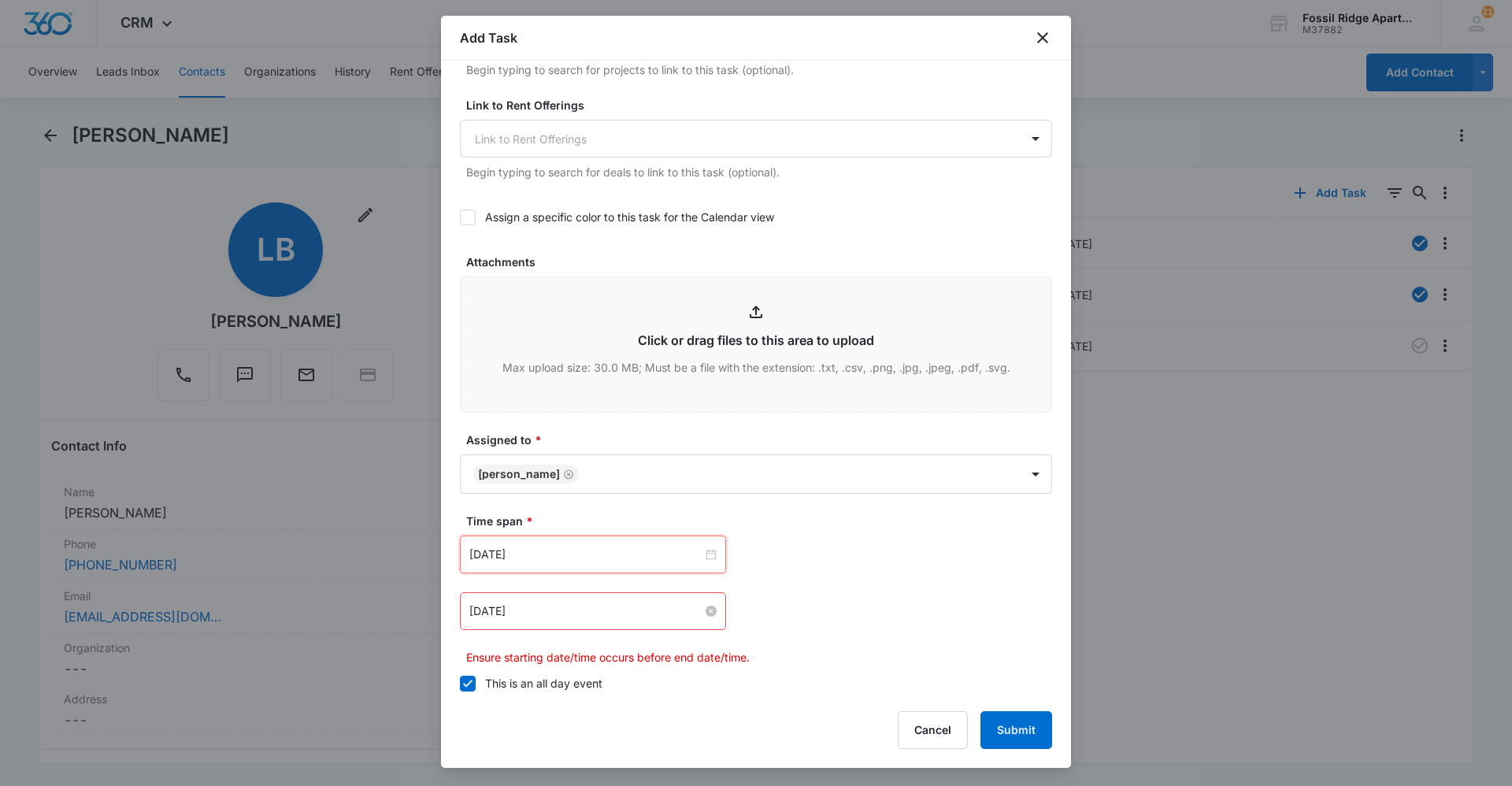
click at [559, 612] on input "[DATE]" at bounding box center [586, 611] width 233 height 17
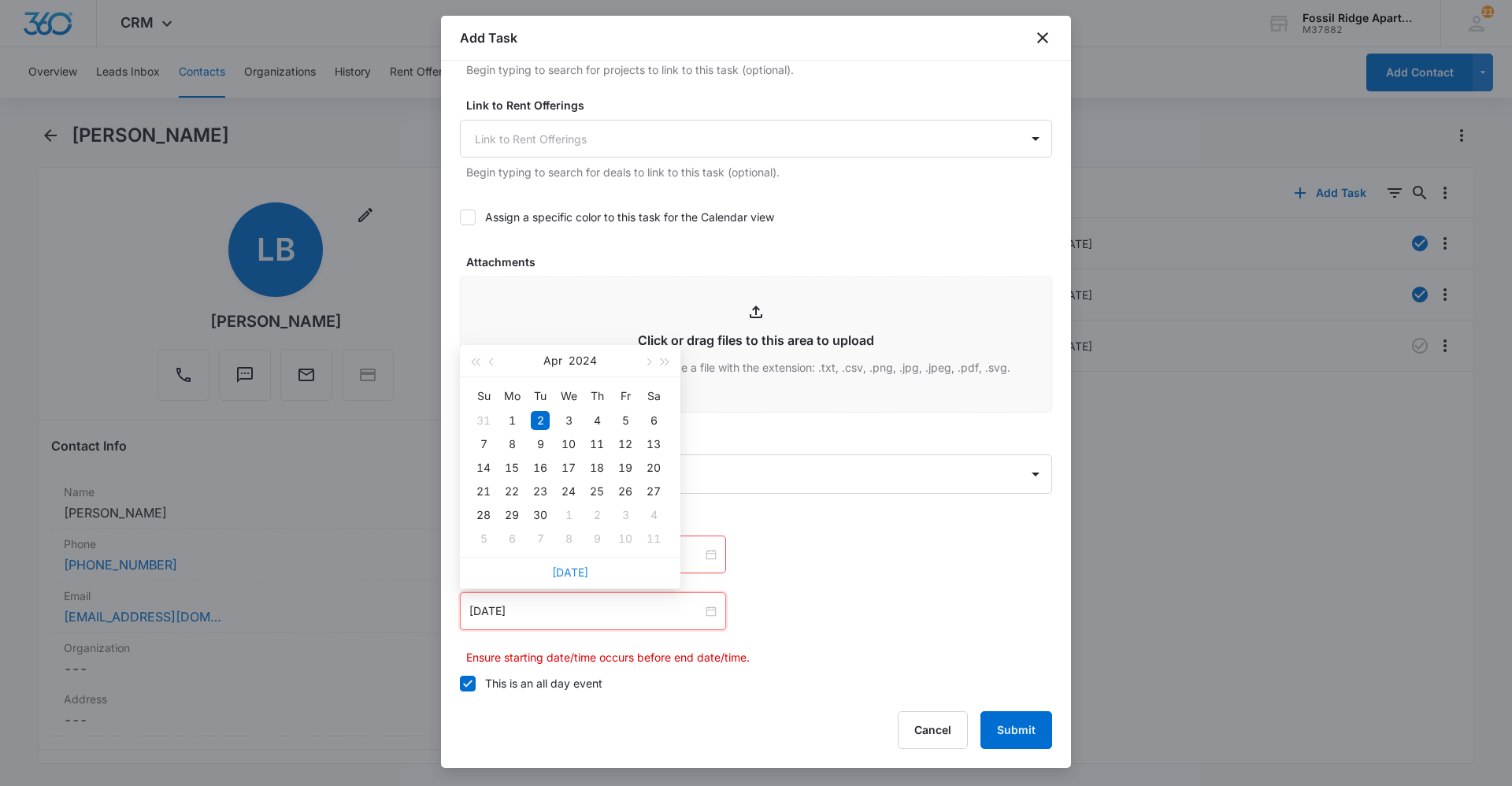
click at [568, 574] on link "[DATE]" at bounding box center [570, 572] width 37 height 13
type input "[DATE]"
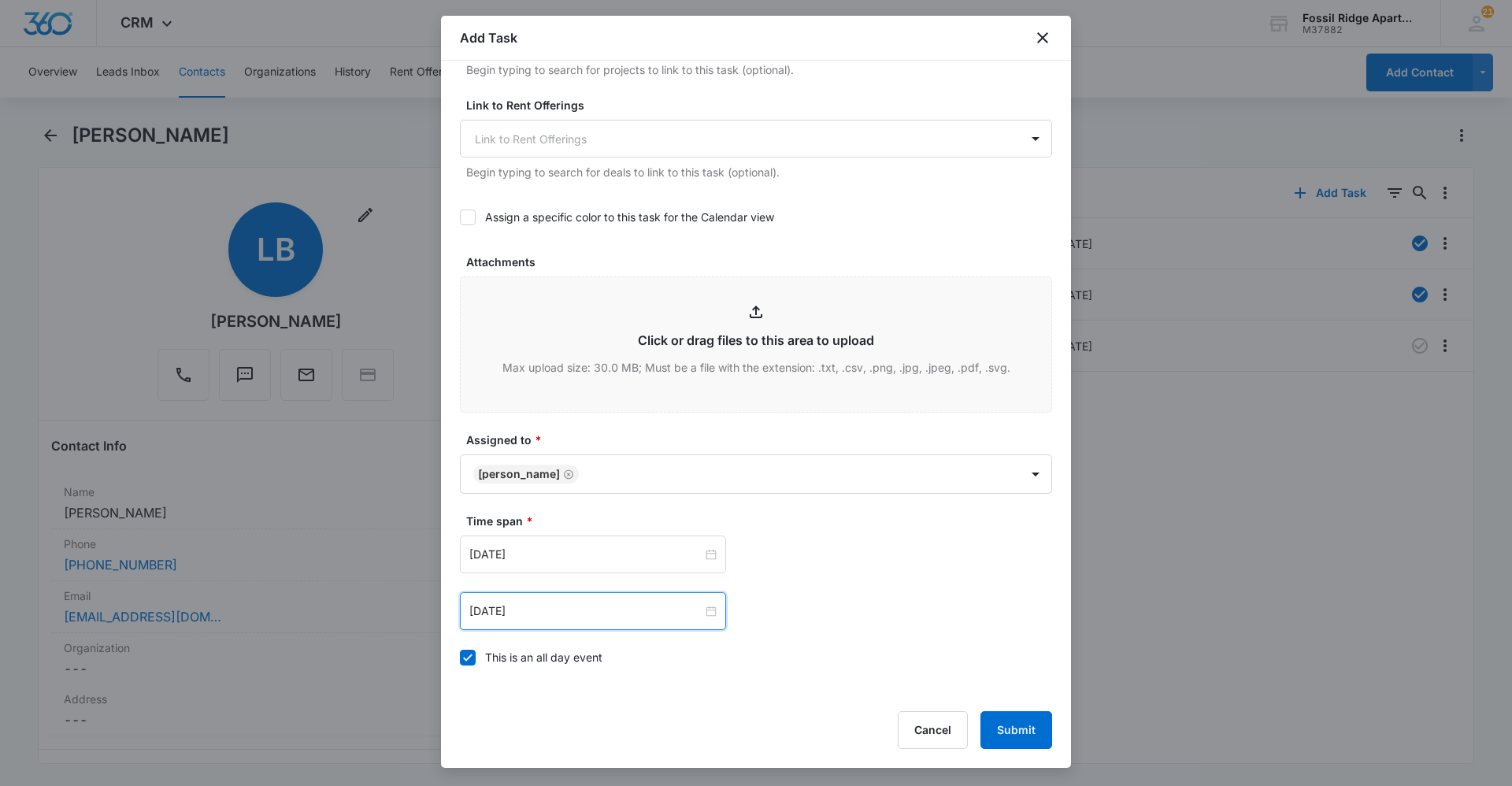
click at [840, 646] on div "Time span * [DATE] [DATE] Su Mo Tu We Th Fr Sa 31 1 2 3 4 5 6 7 8 9 10 11 12 13…" at bounding box center [756, 593] width 593 height 162
click at [992, 725] on button "Submit" at bounding box center [1017, 730] width 71 height 37
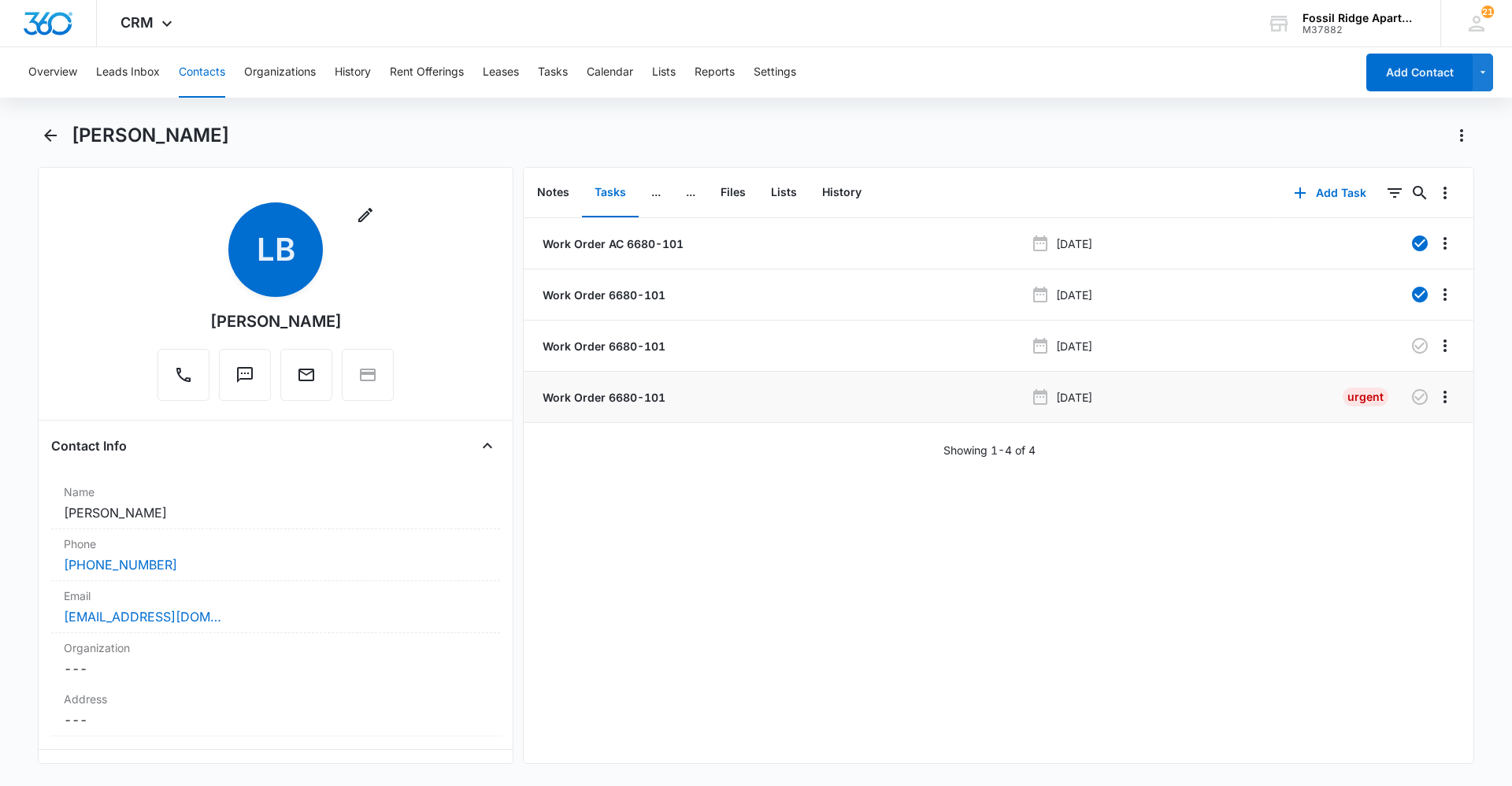
click at [634, 402] on p "Work Order 6680-101" at bounding box center [603, 397] width 126 height 17
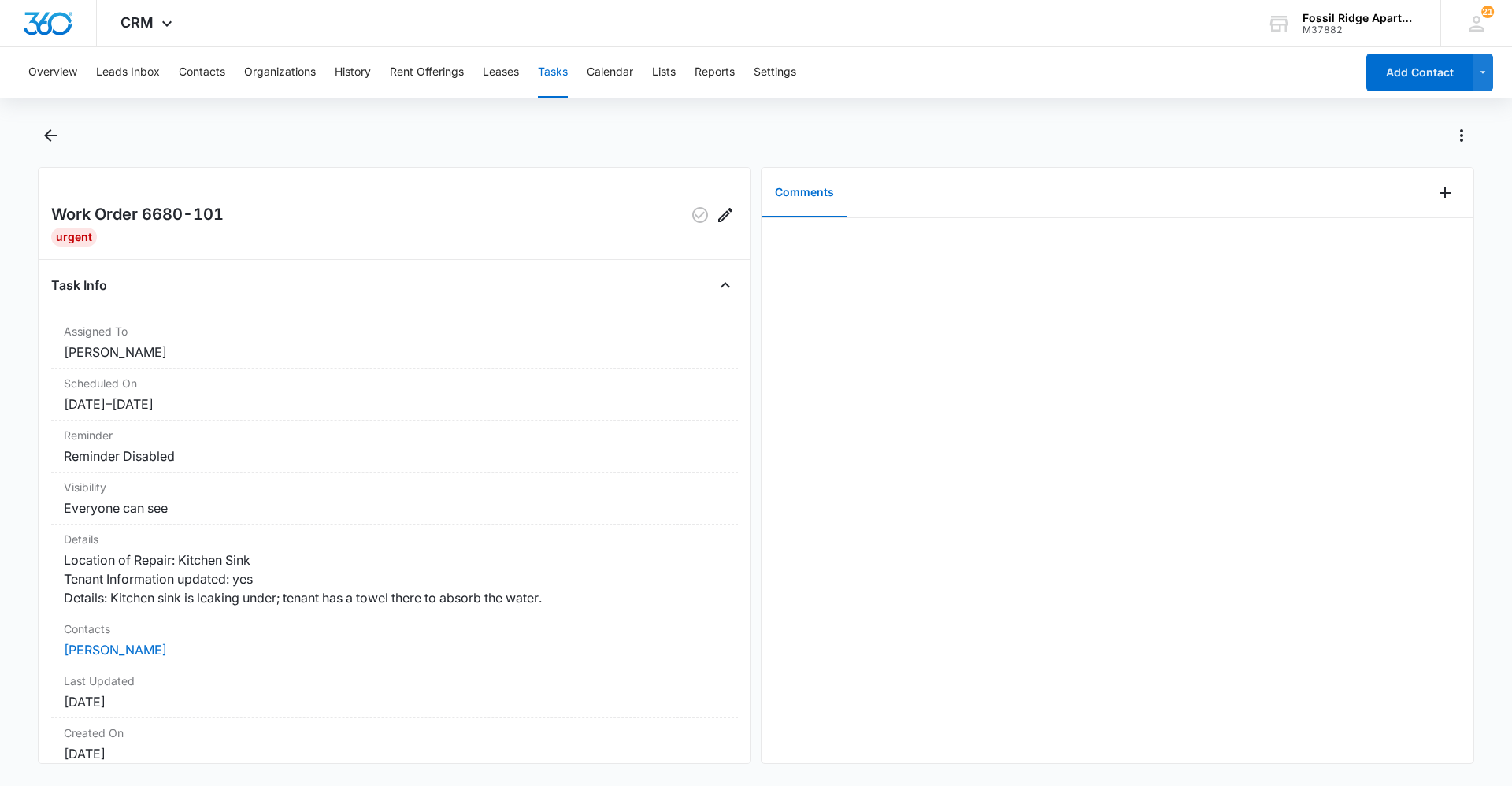
click at [1126, 135] on div at bounding box center [773, 135] width 1403 height 25
